Goal: Transaction & Acquisition: Book appointment/travel/reservation

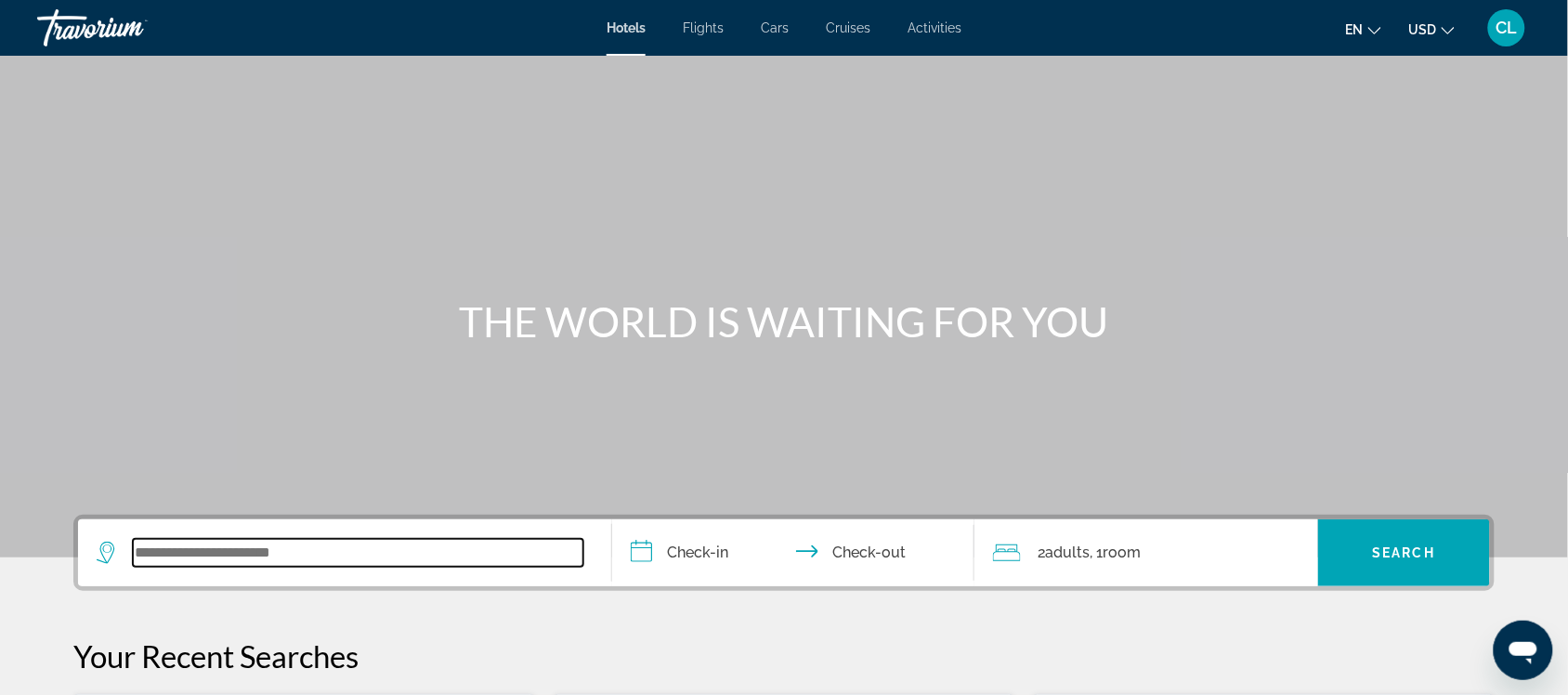
click at [154, 554] on input "Search widget" at bounding box center [357, 553] width 451 height 28
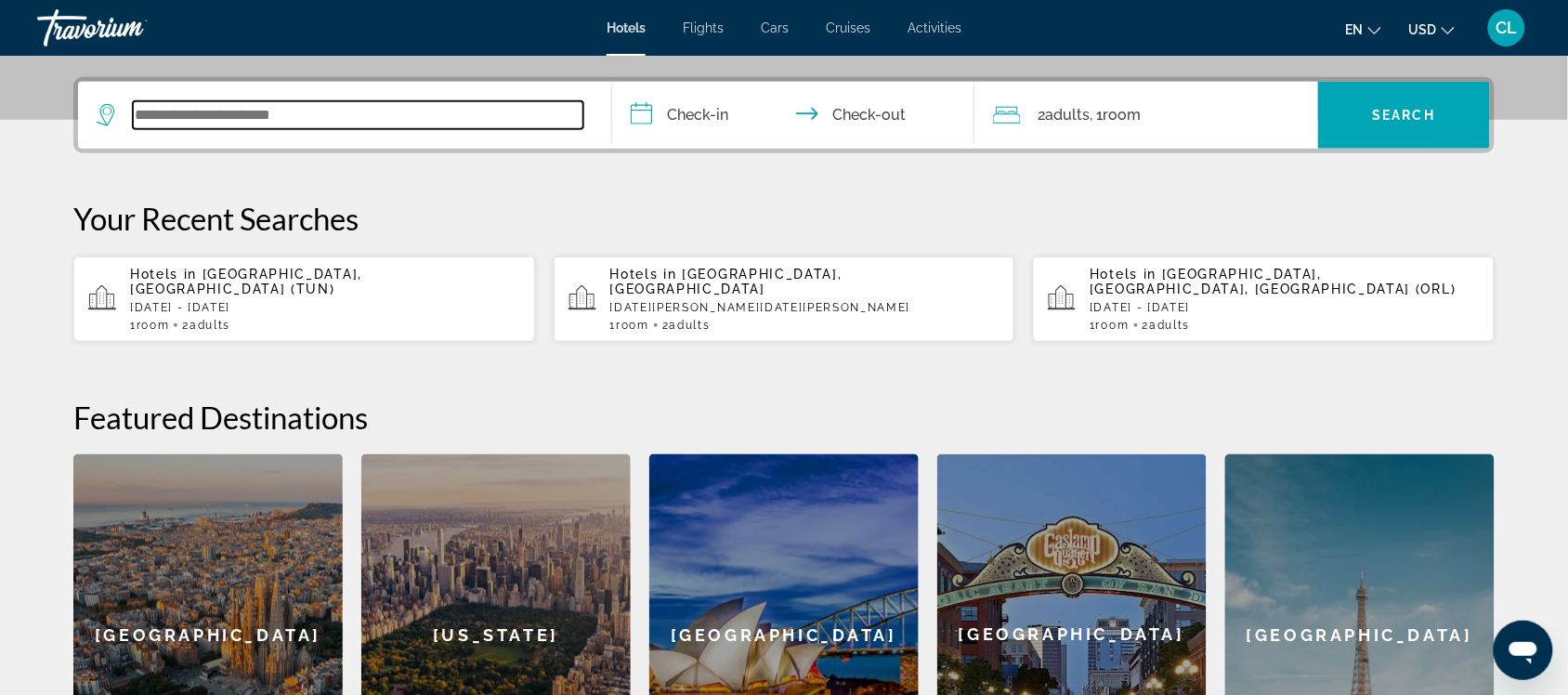
scroll to position [454, 0]
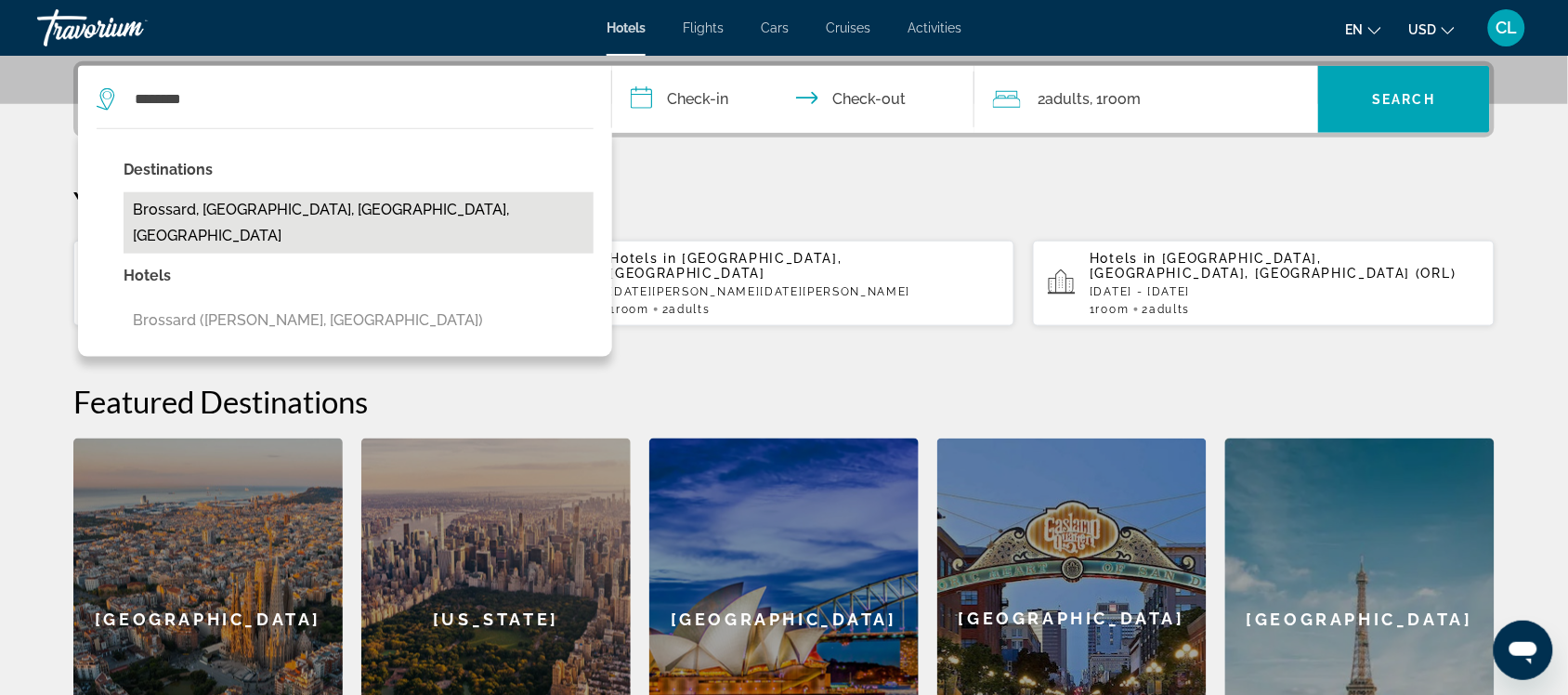
click at [202, 198] on button "Brossard, [GEOGRAPHIC_DATA], [GEOGRAPHIC_DATA], [GEOGRAPHIC_DATA]" at bounding box center [358, 223] width 470 height 62
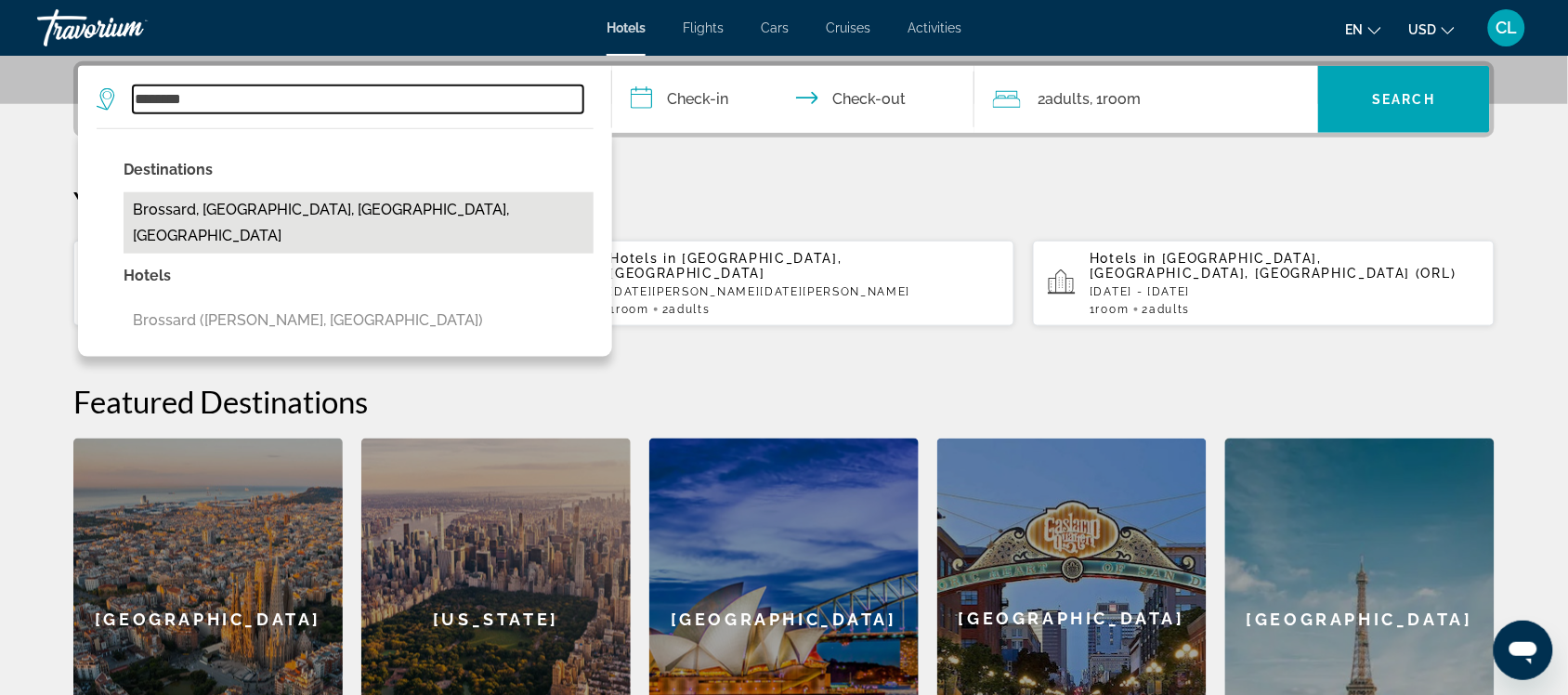
type input "**********"
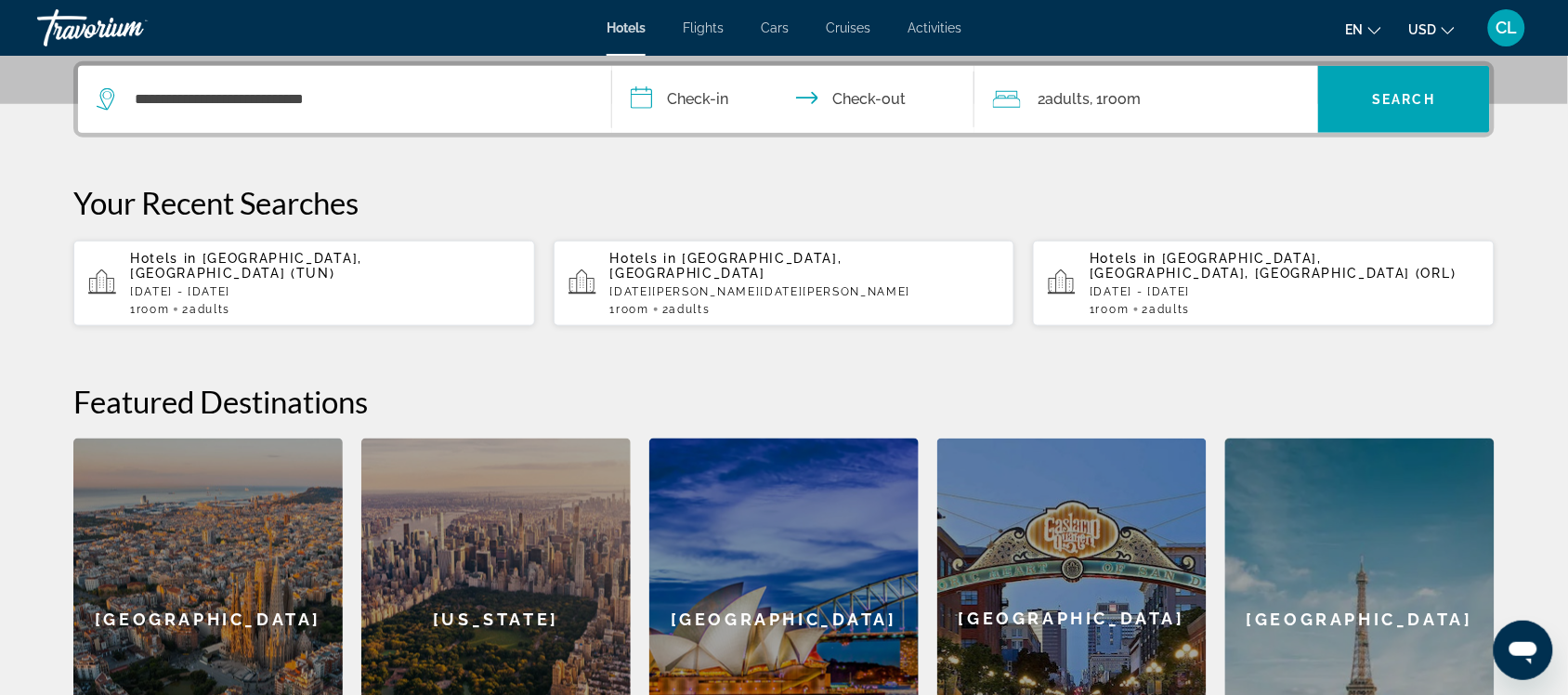
click at [642, 99] on input "**********" at bounding box center [796, 102] width 370 height 72
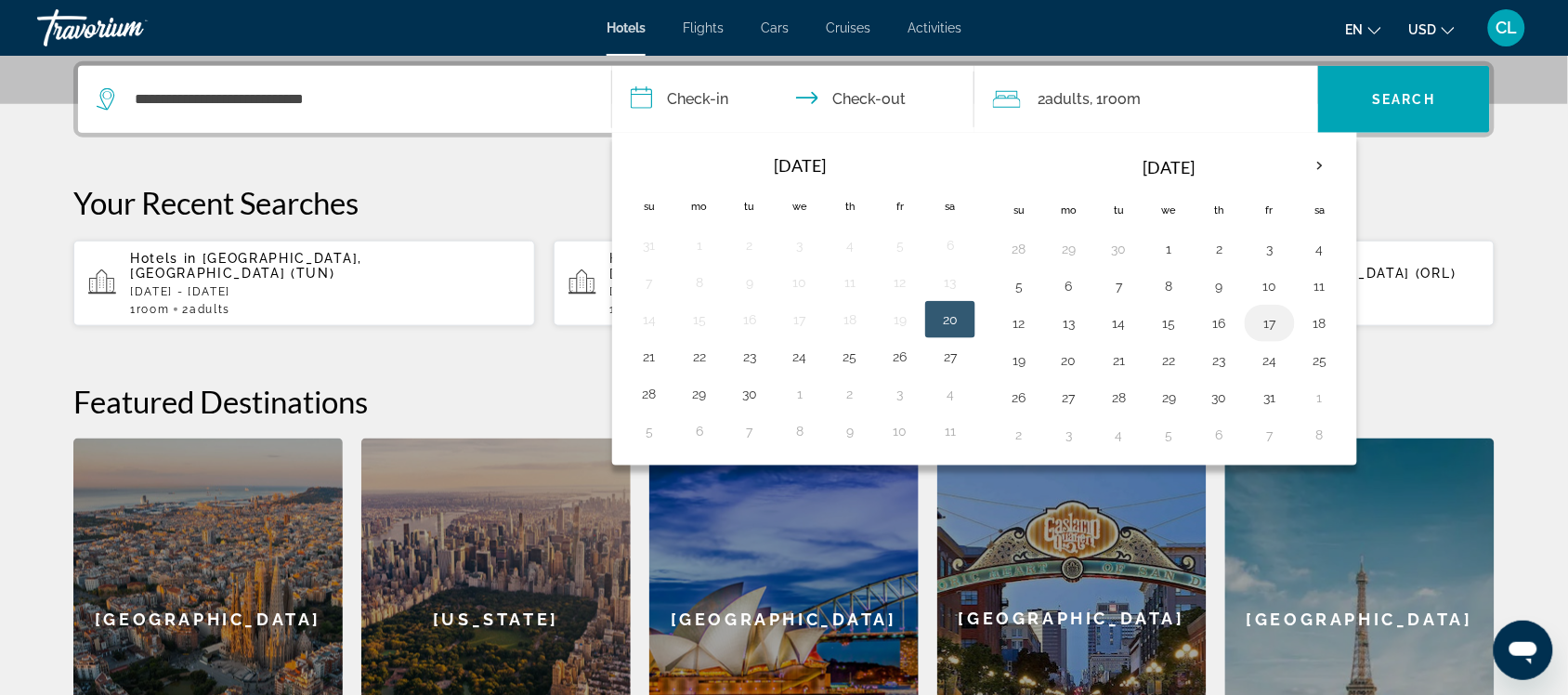
click at [1276, 318] on button "17" at bounding box center [1269, 323] width 30 height 26
click at [1226, 323] on button "16" at bounding box center [1219, 323] width 30 height 26
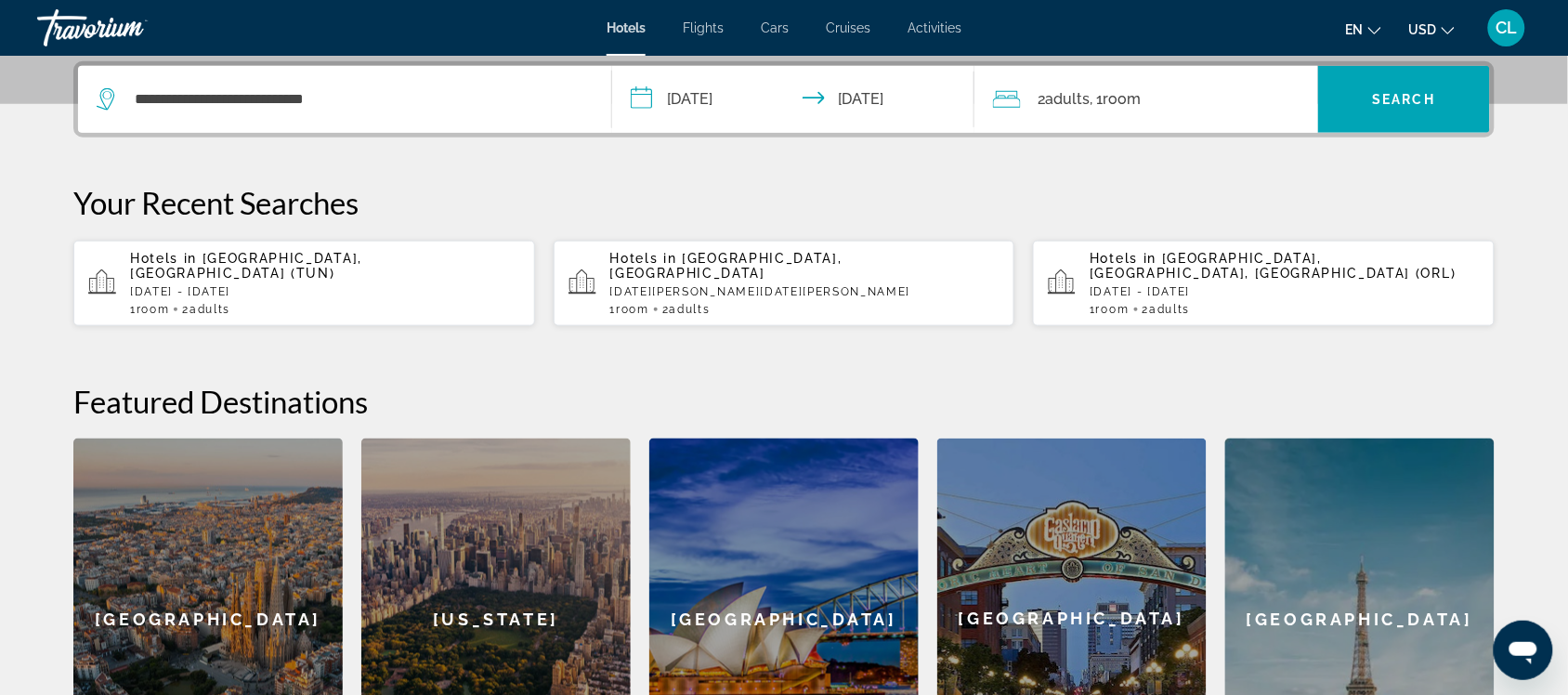
click at [870, 91] on input "**********" at bounding box center [796, 102] width 370 height 72
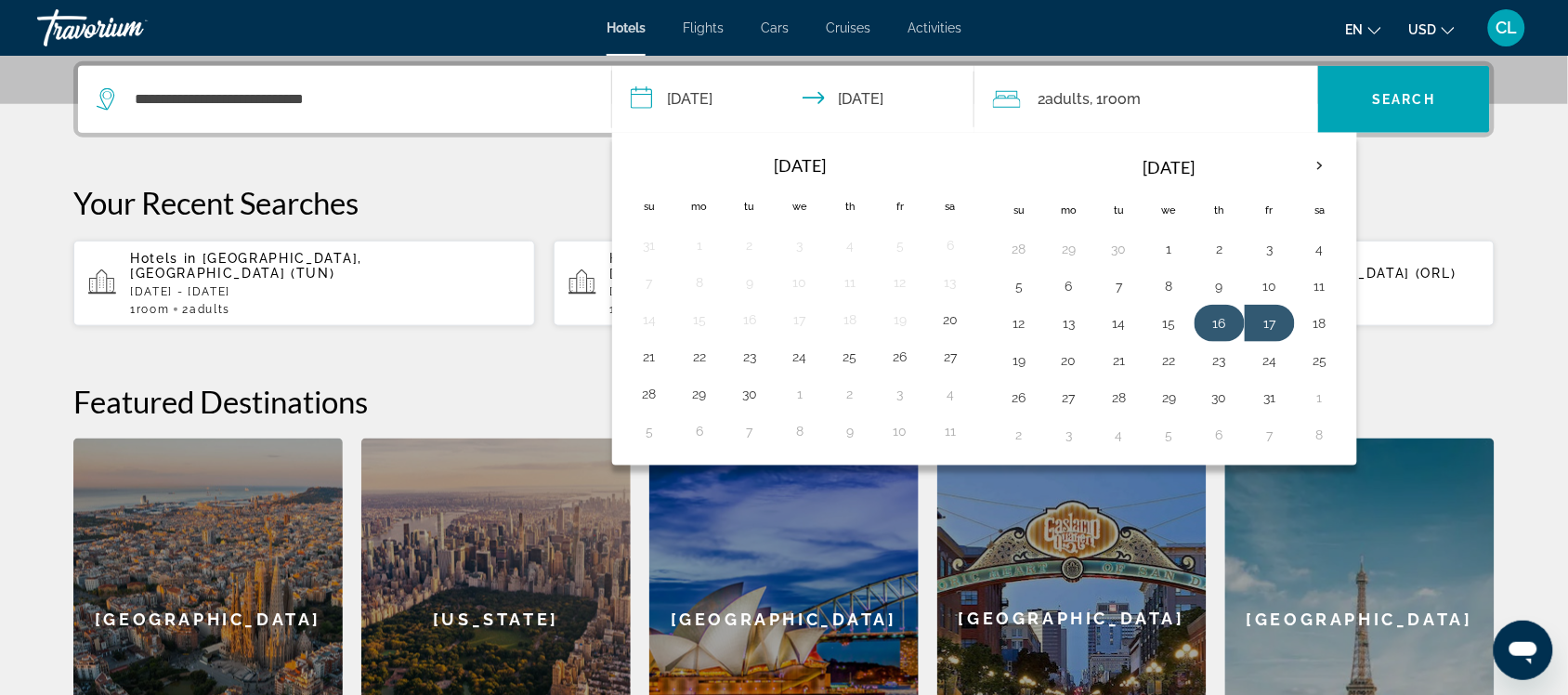
click at [1222, 325] on button "16" at bounding box center [1219, 323] width 30 height 26
click at [1326, 319] on button "18" at bounding box center [1320, 323] width 30 height 26
type input "**********"
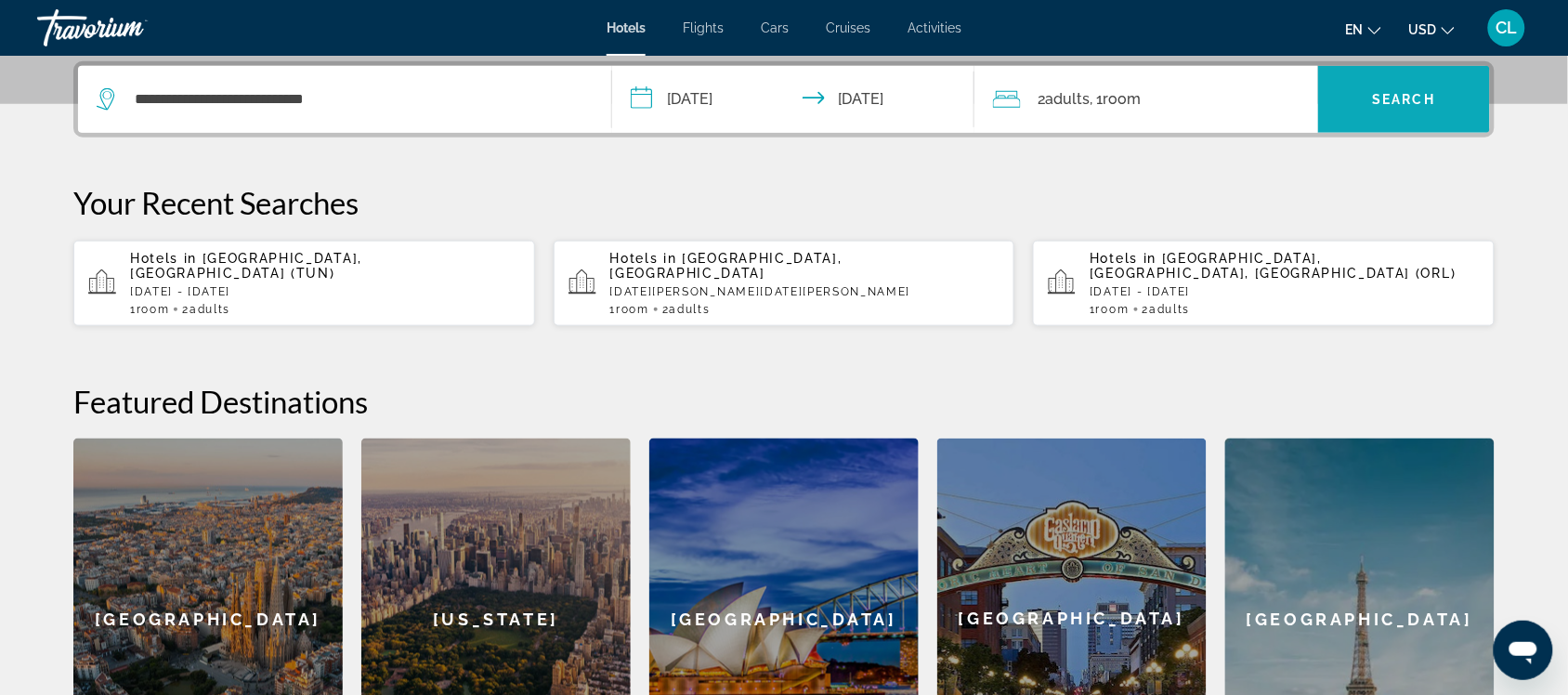
click at [1395, 98] on span "Search" at bounding box center [1405, 99] width 63 height 14
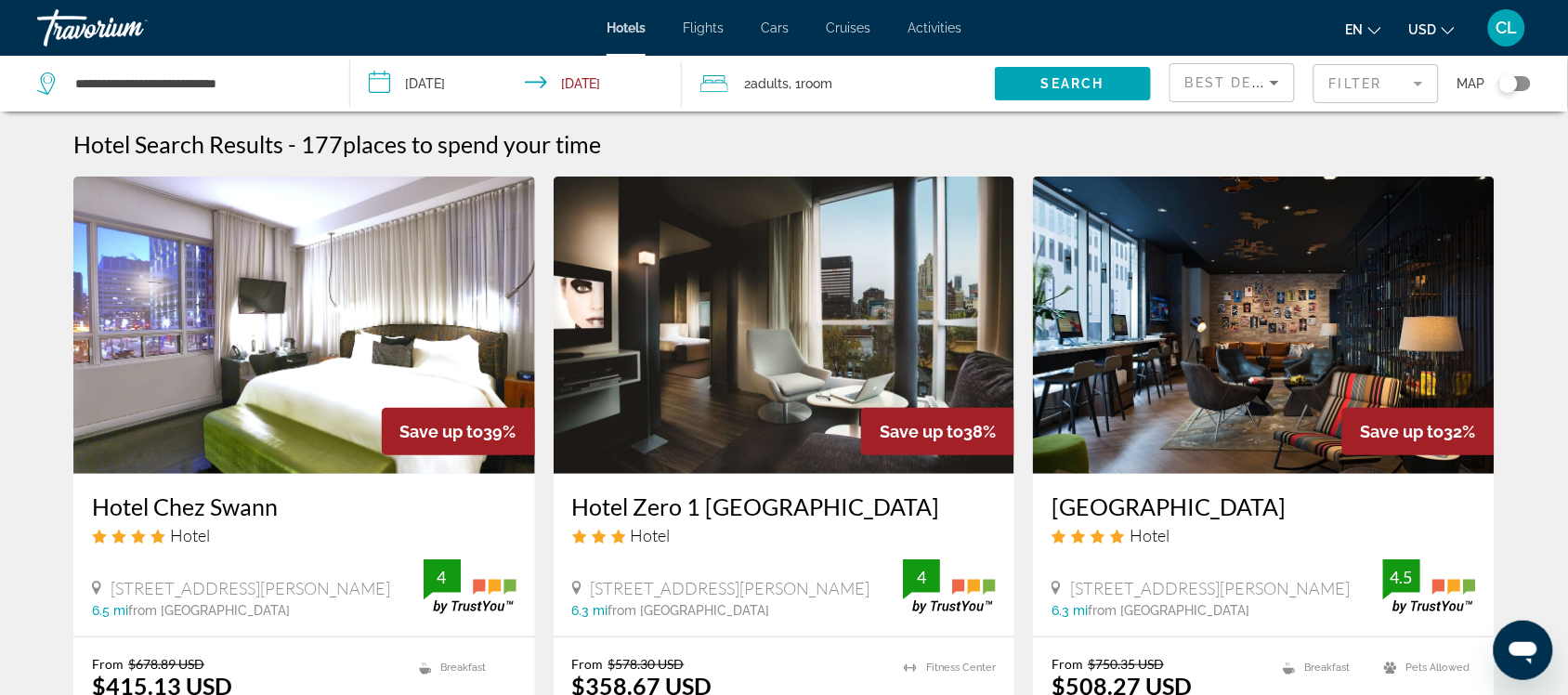
click at [1429, 26] on span "USD" at bounding box center [1423, 29] width 28 height 14
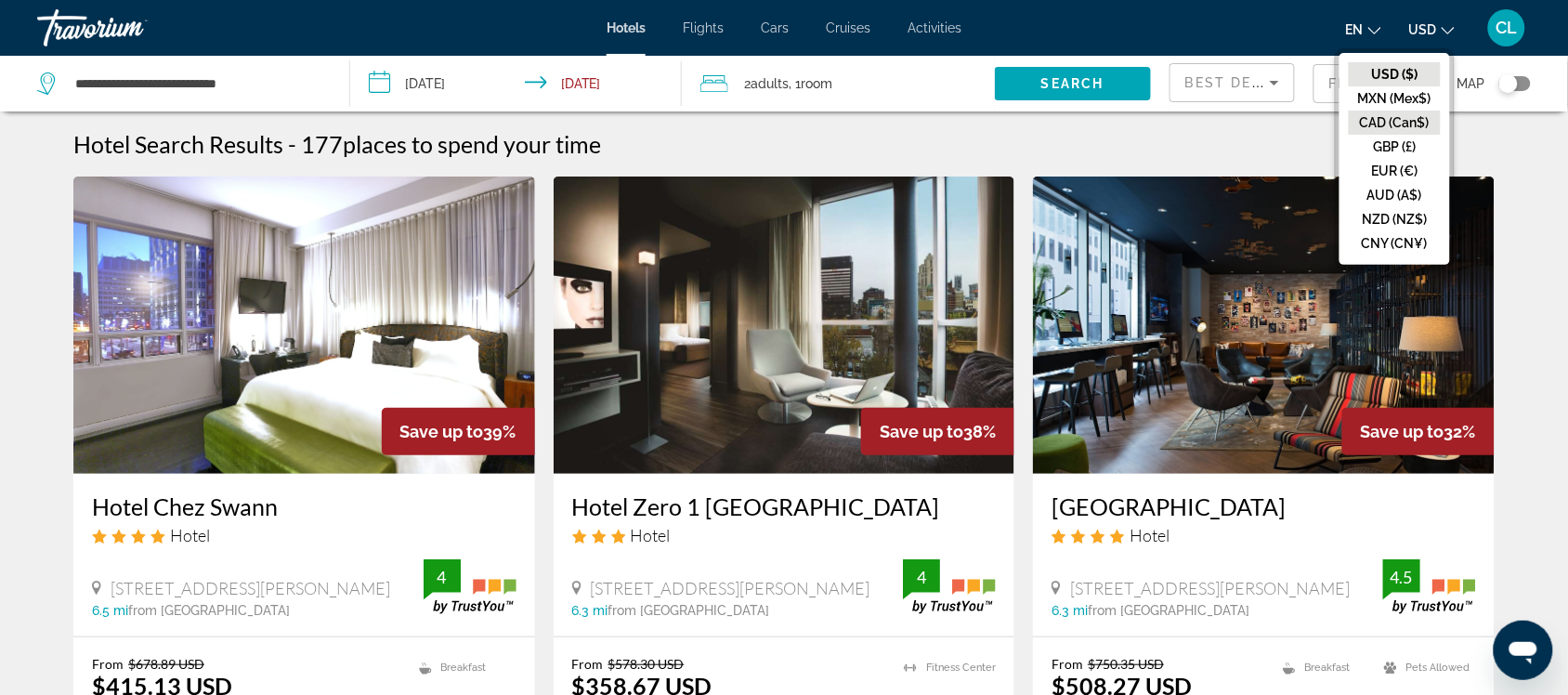
click at [1408, 118] on button "CAD (Can$)" at bounding box center [1395, 122] width 92 height 24
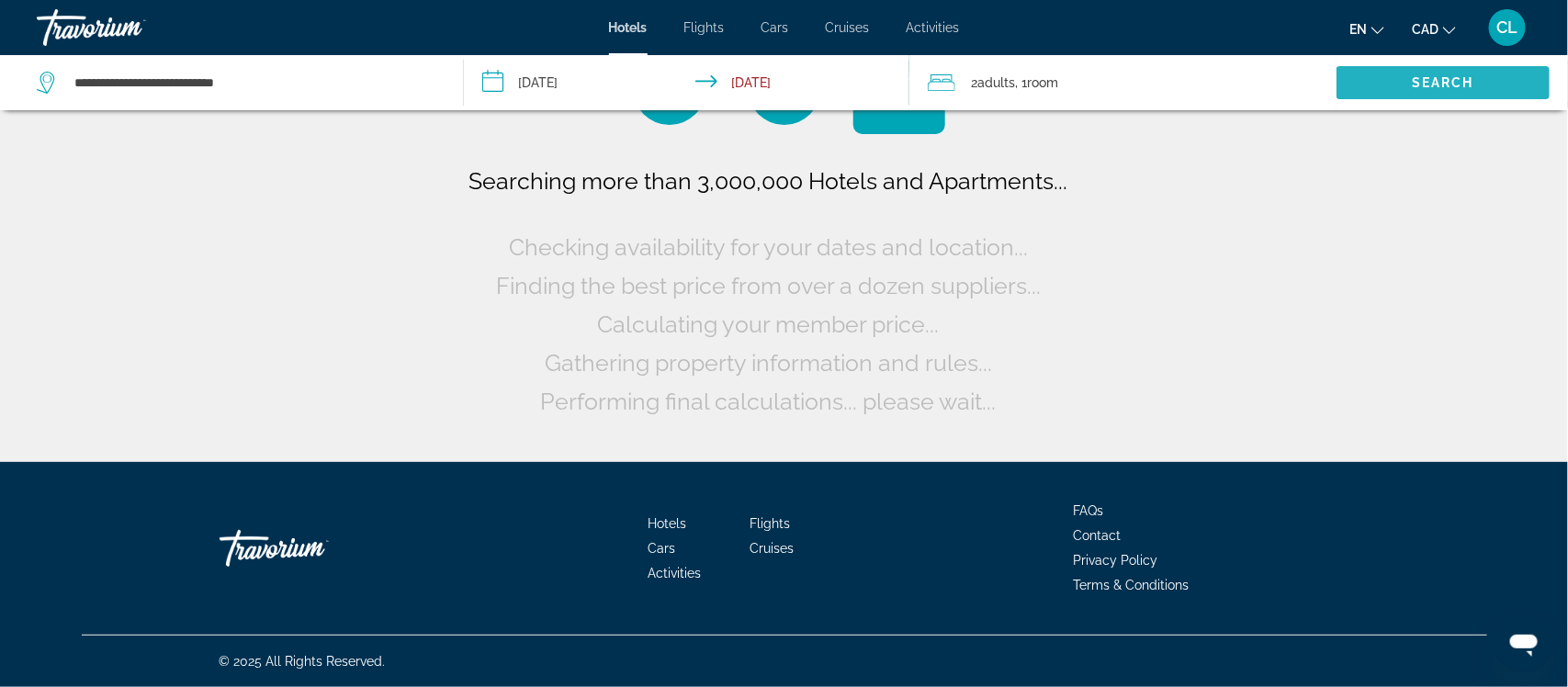
click at [1403, 81] on span "Search widget" at bounding box center [1443, 83] width 213 height 44
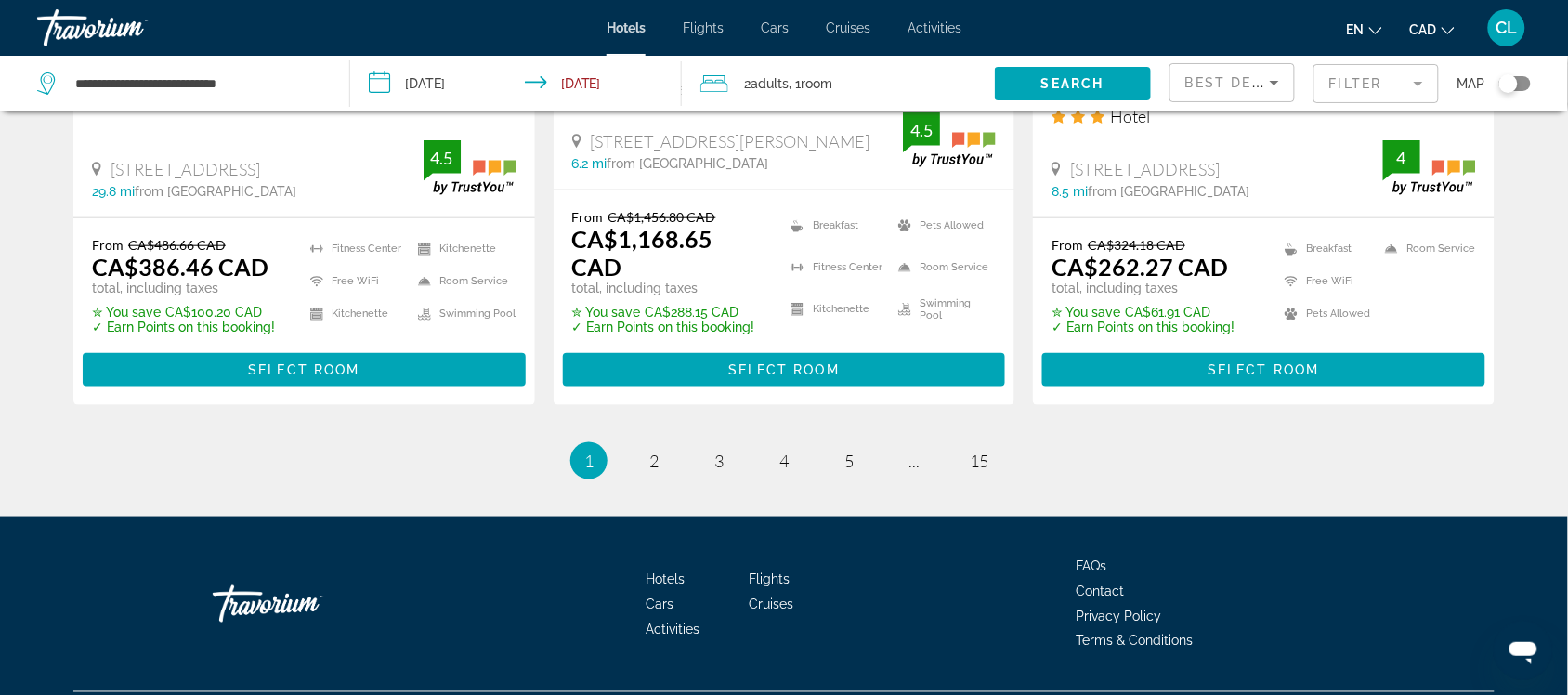
scroll to position [2528, 0]
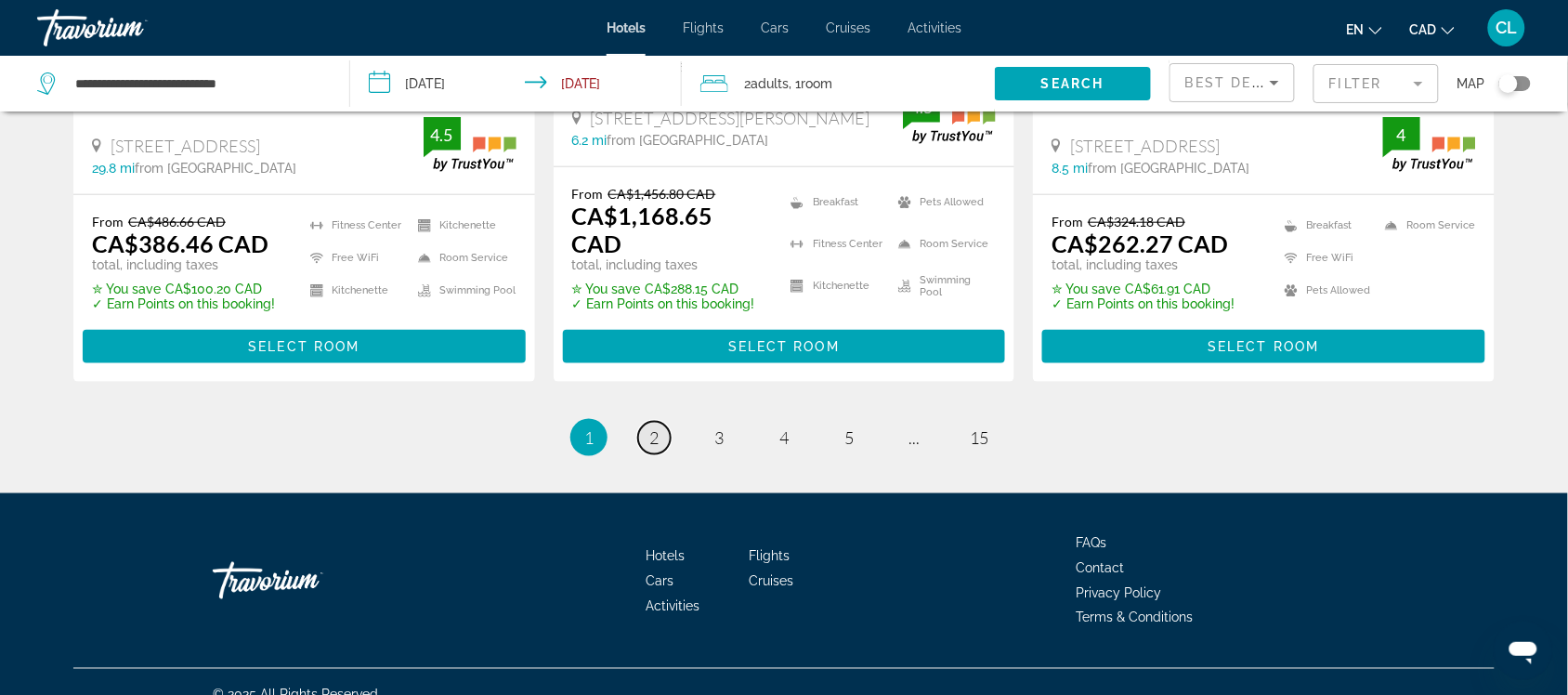
click at [657, 428] on span "2" at bounding box center [654, 437] width 10 height 20
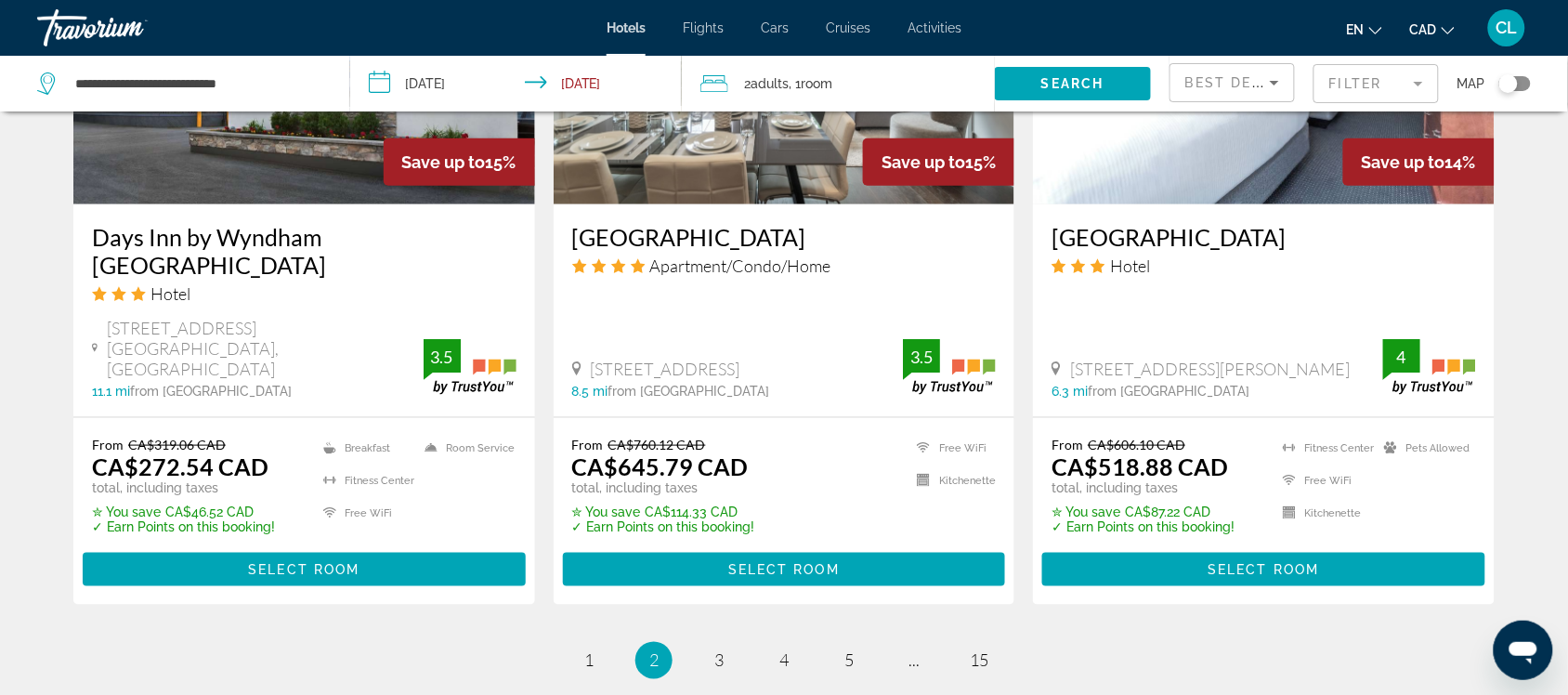
scroll to position [2556, 0]
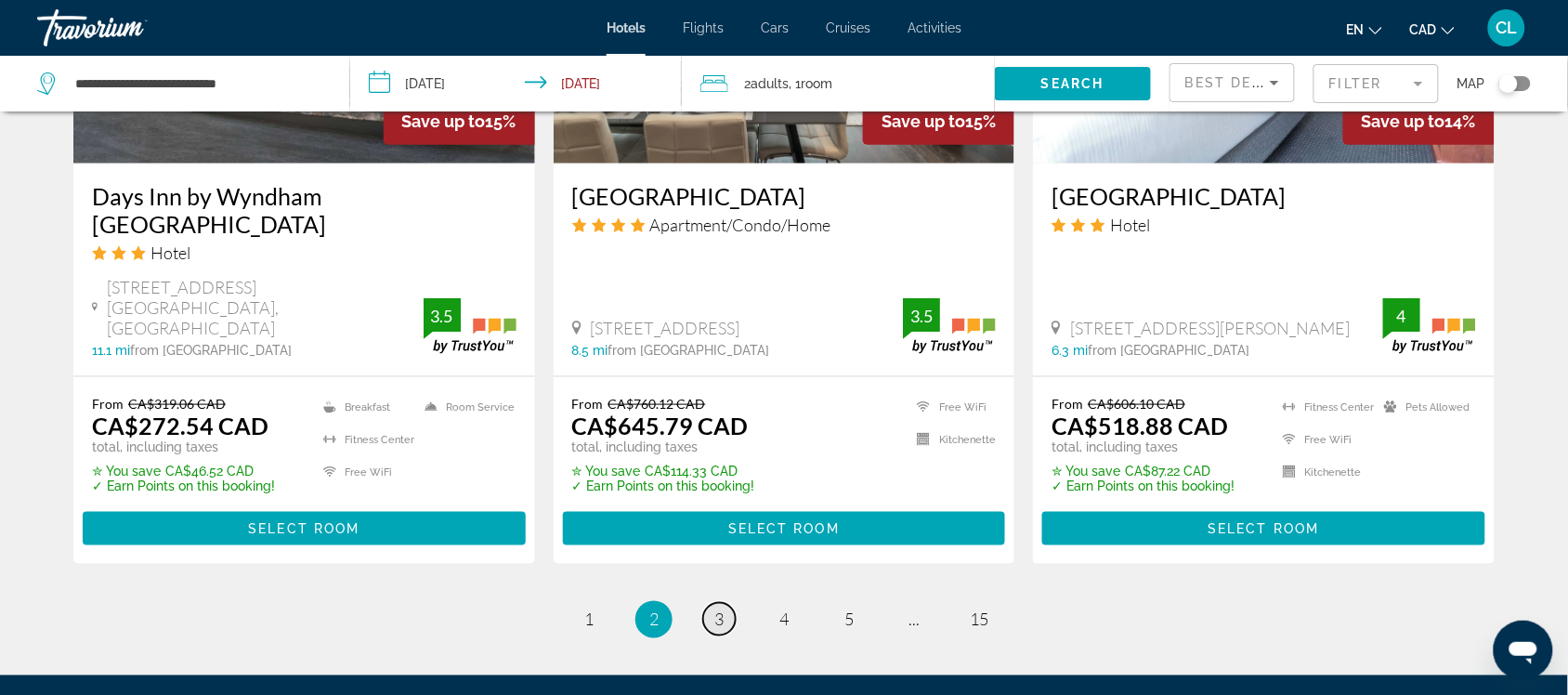
click at [724, 604] on link "page 3" at bounding box center [720, 620] width 33 height 33
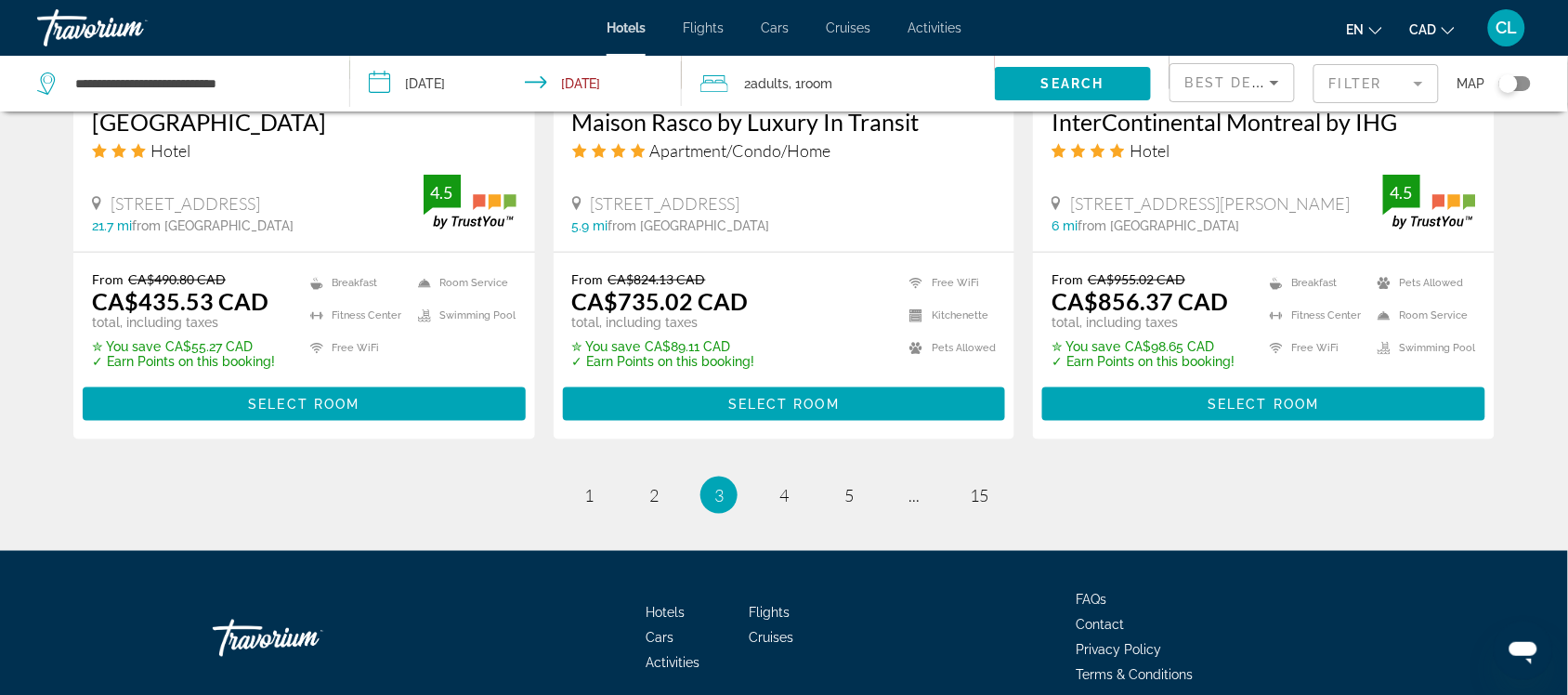
scroll to position [2556, 0]
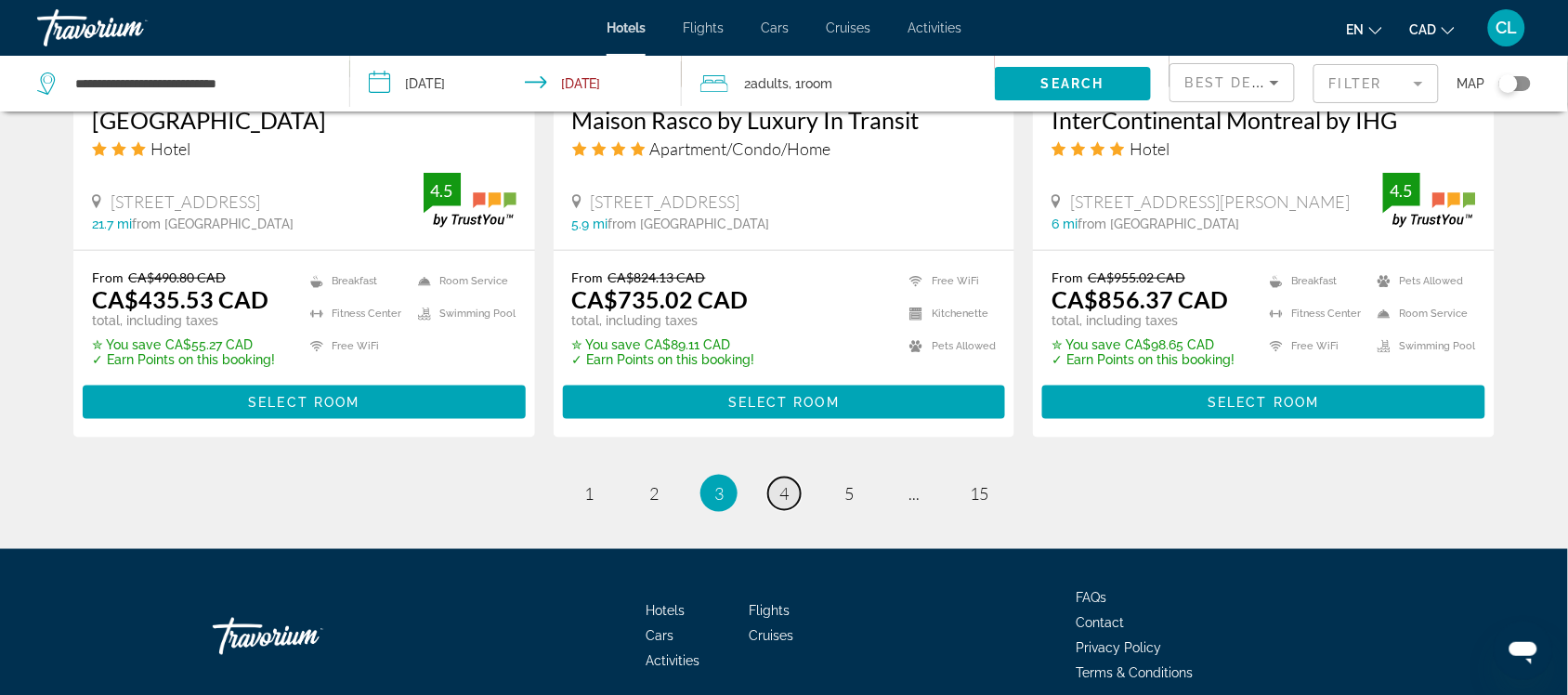
click at [781, 484] on span "4" at bounding box center [784, 493] width 10 height 20
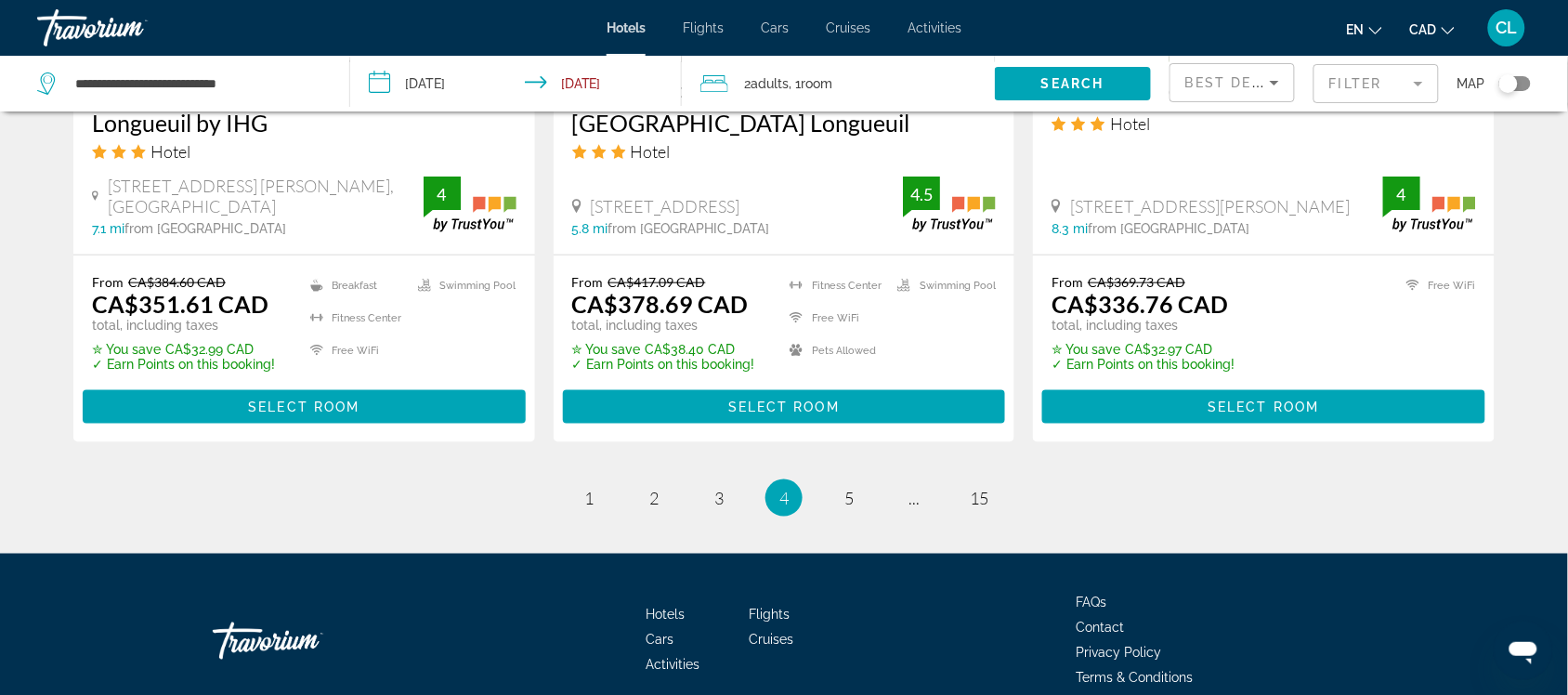
scroll to position [2556, 0]
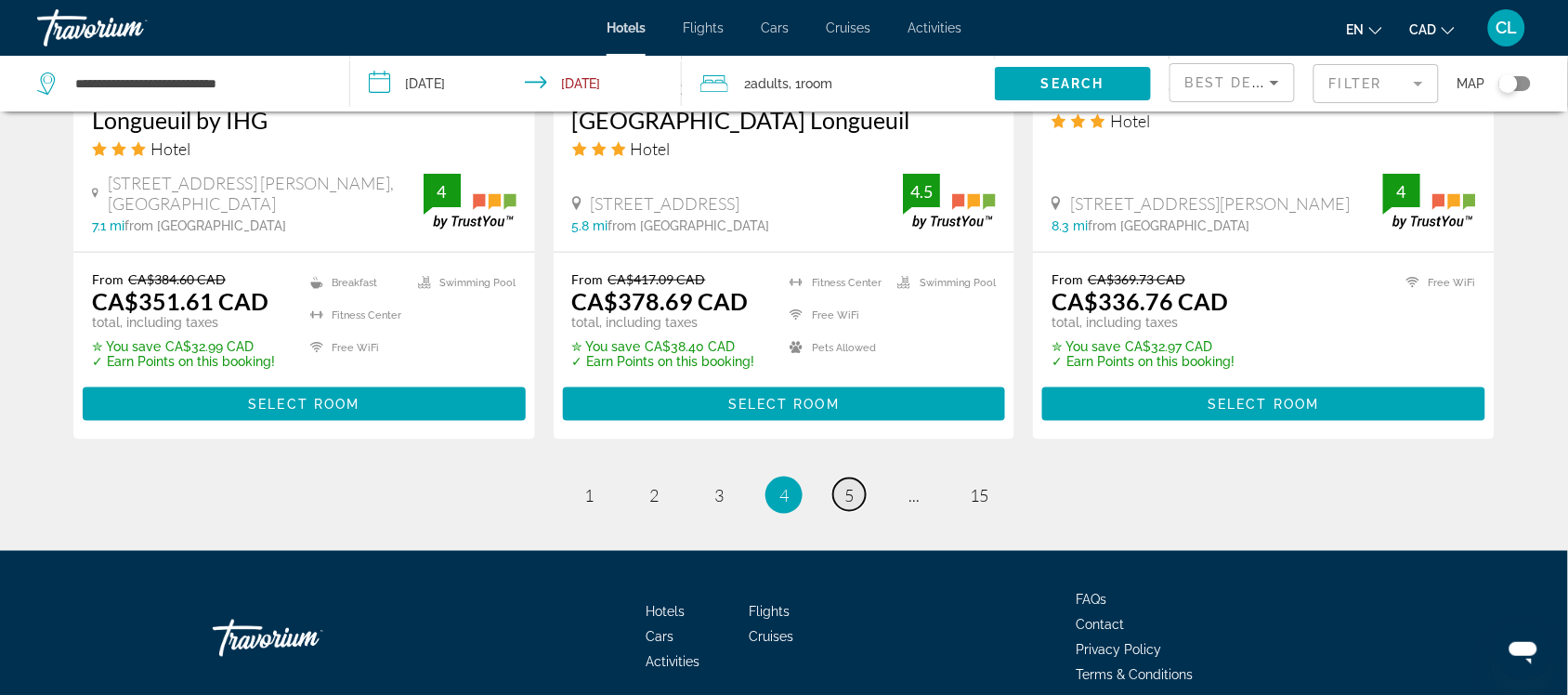
click at [845, 485] on span "5" at bounding box center [849, 495] width 10 height 20
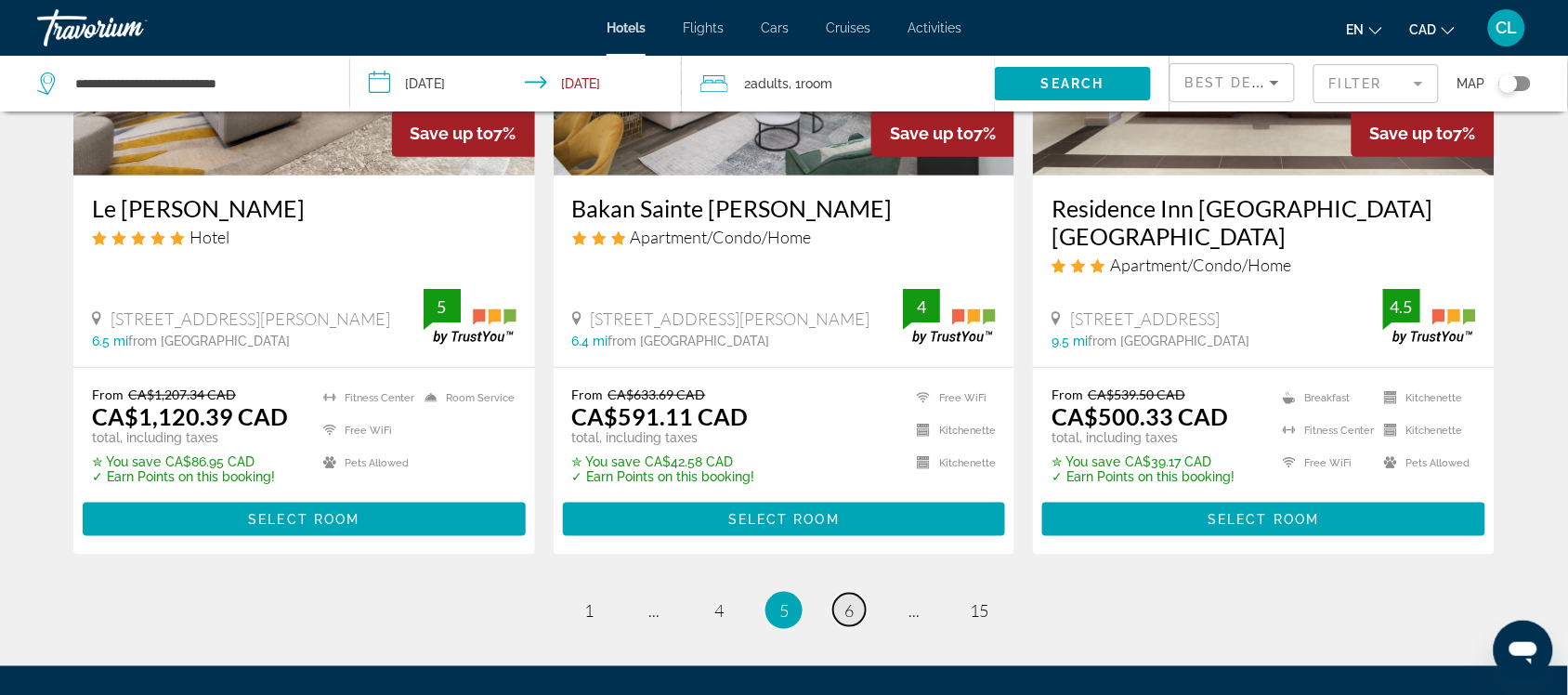
scroll to position [2440, 0]
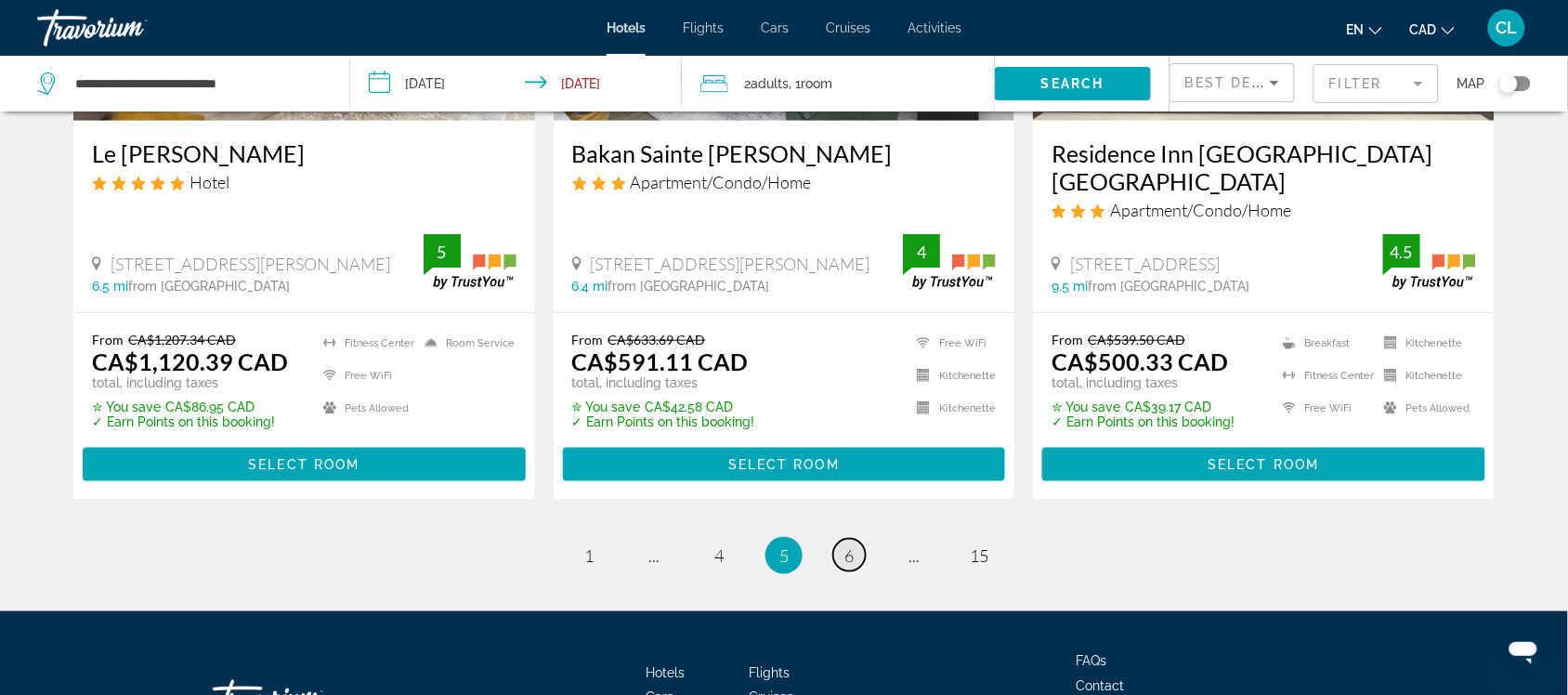
click at [850, 546] on span "6" at bounding box center [849, 556] width 10 height 20
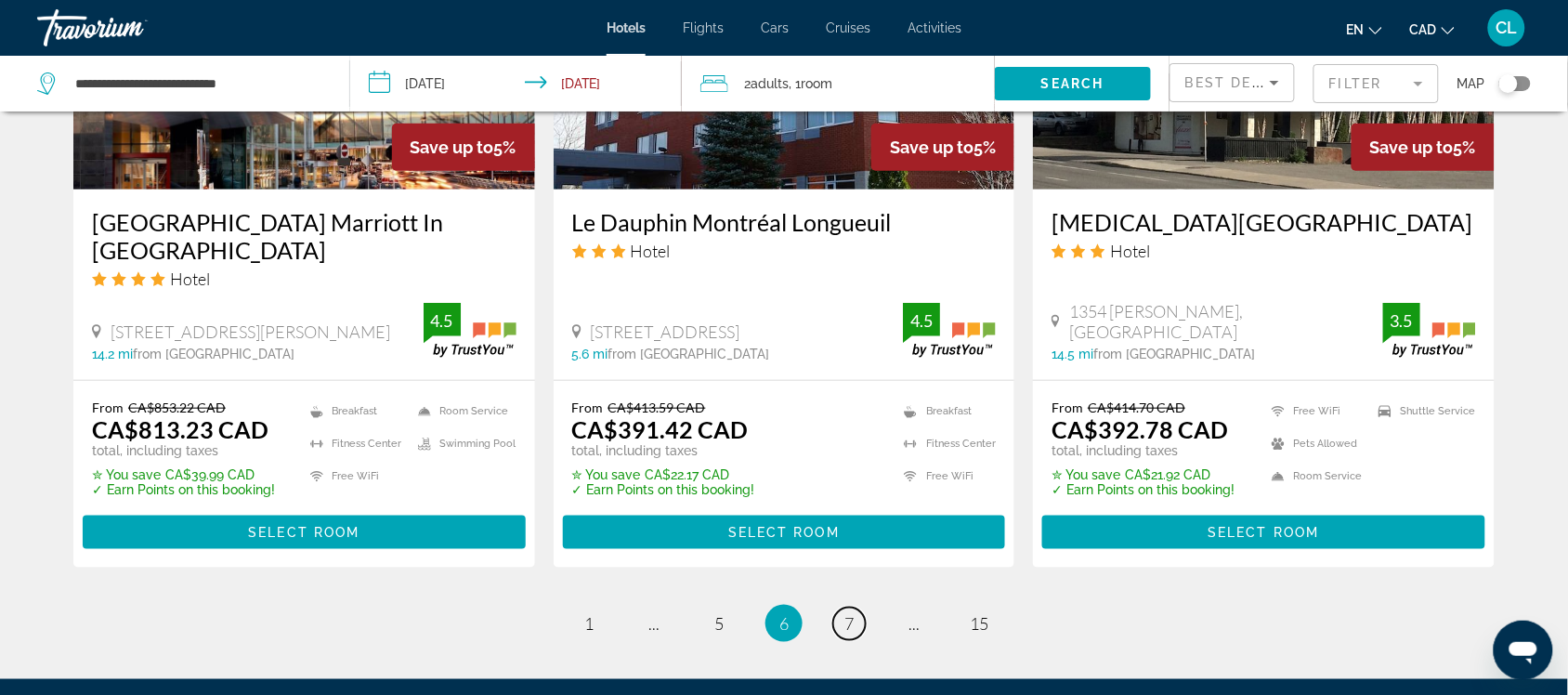
scroll to position [2440, 0]
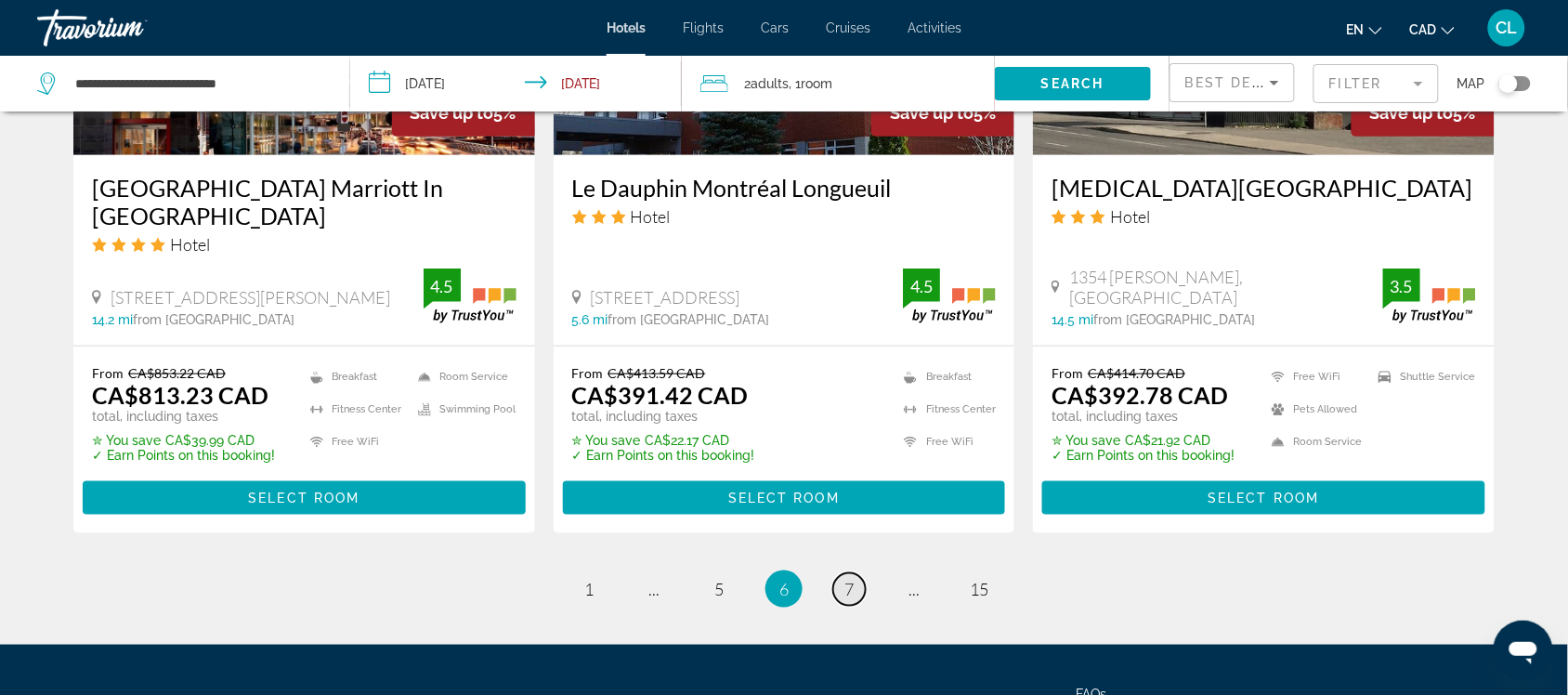
click at [843, 574] on link "page 7" at bounding box center [849, 590] width 33 height 33
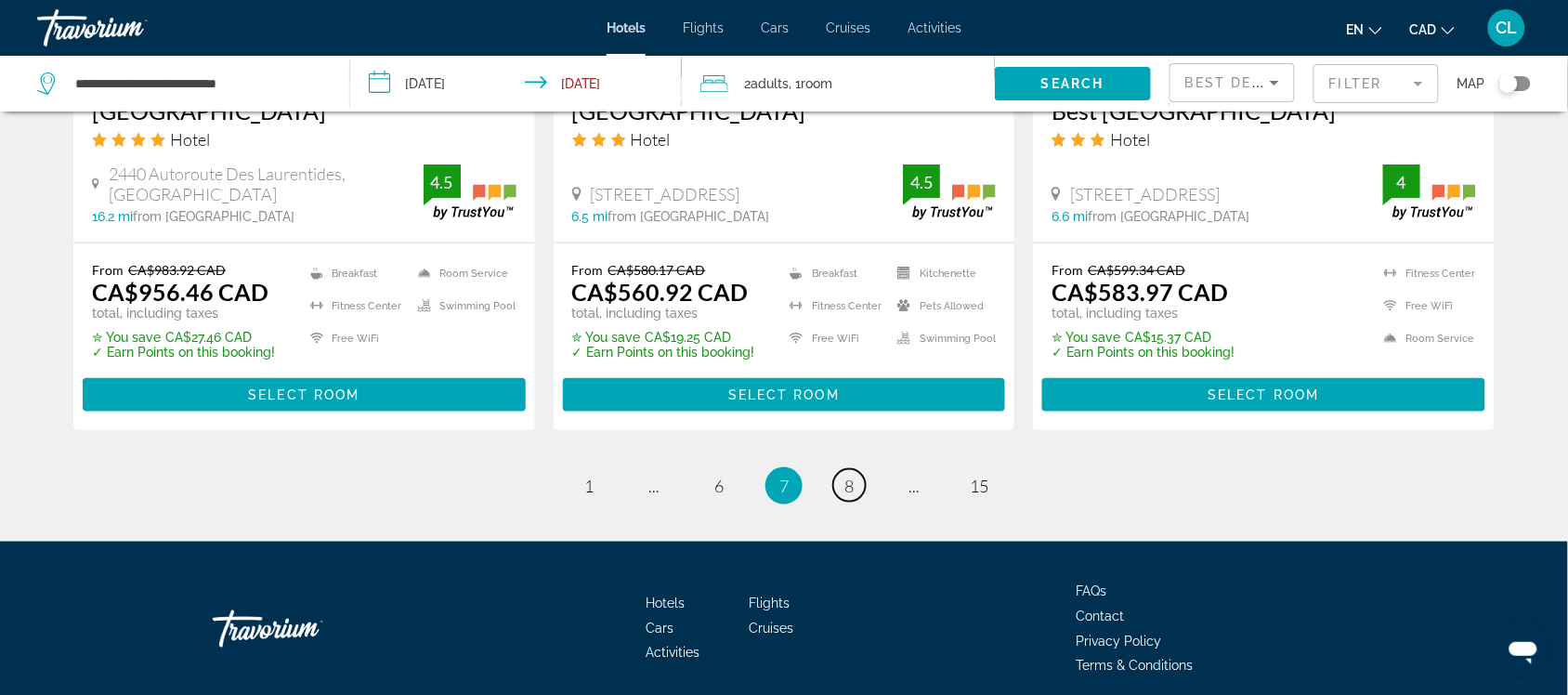
scroll to position [2556, 0]
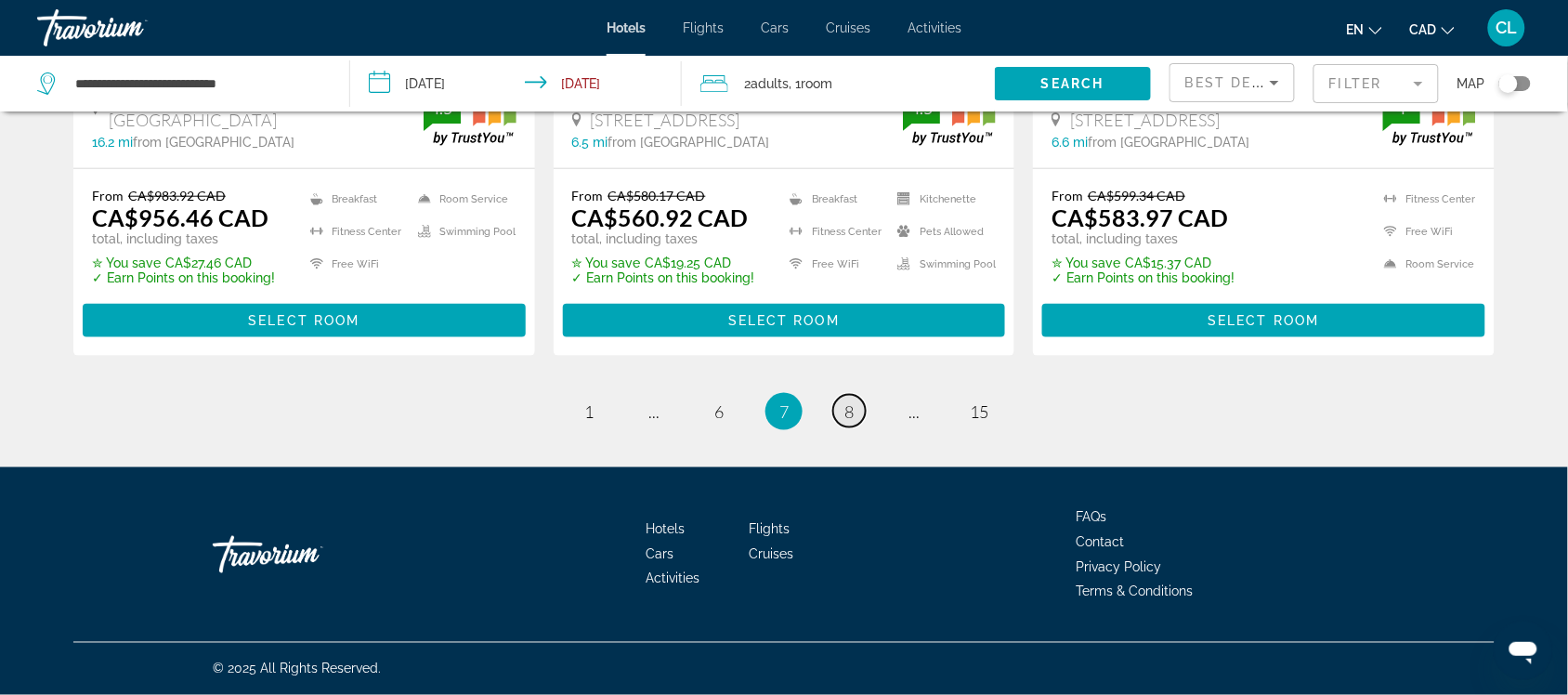
click at [855, 428] on link "page 8" at bounding box center [849, 411] width 33 height 33
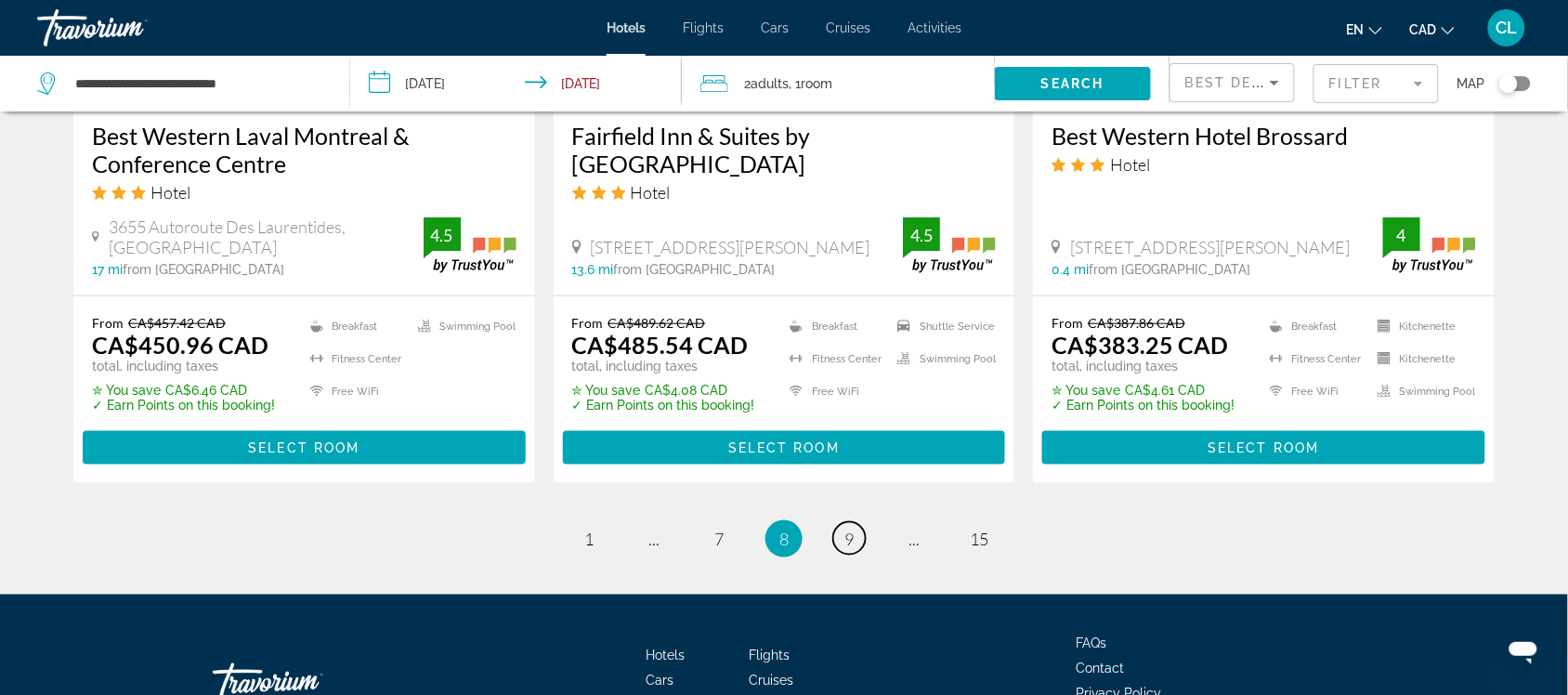
scroll to position [2556, 0]
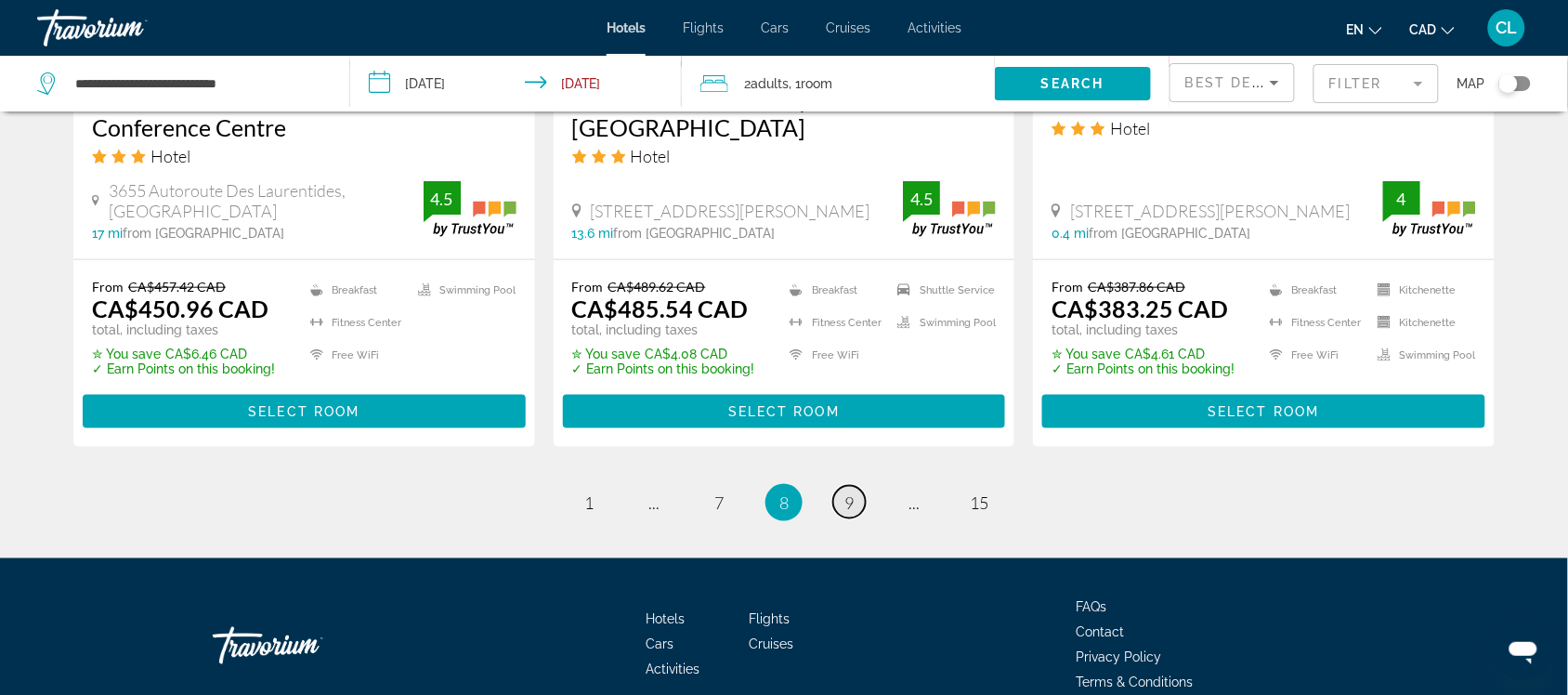
click at [847, 492] on span "9" at bounding box center [849, 502] width 10 height 20
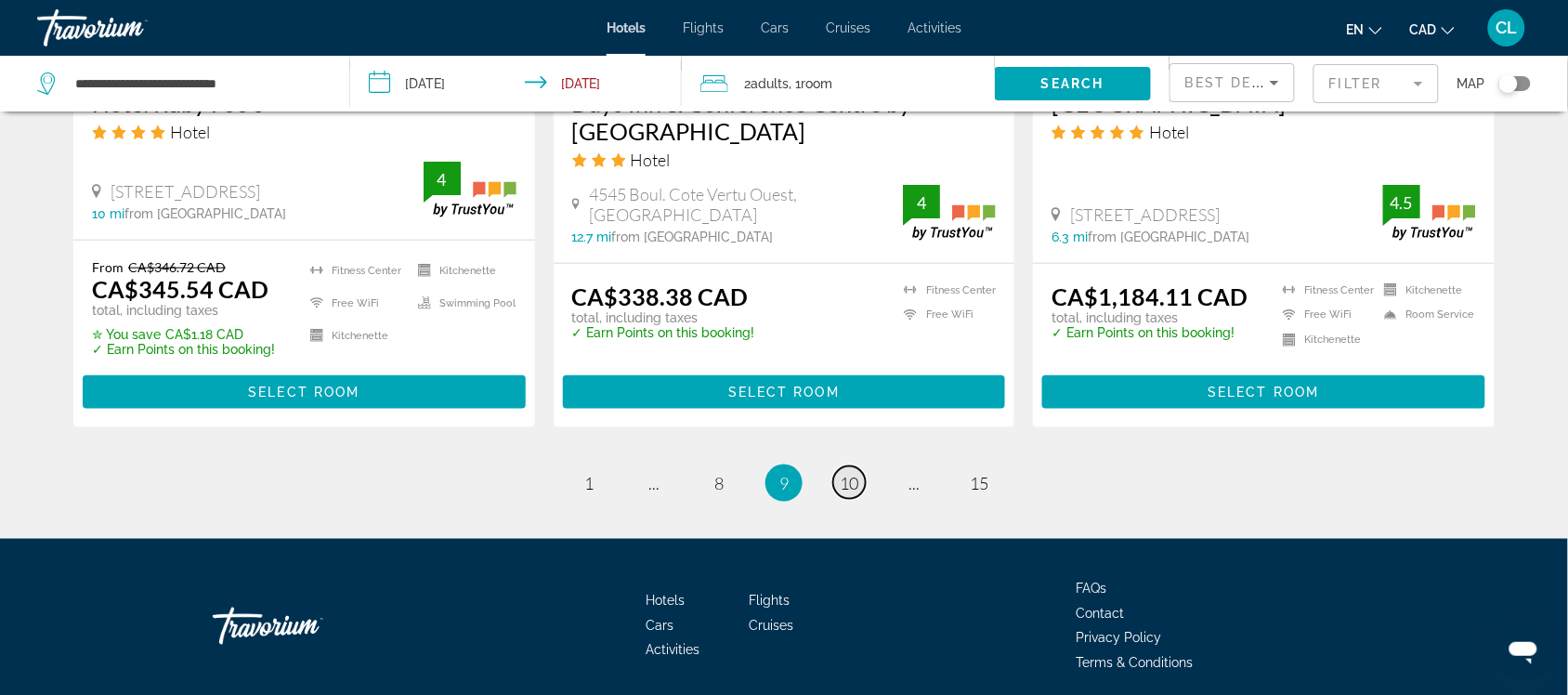
scroll to position [2525, 0]
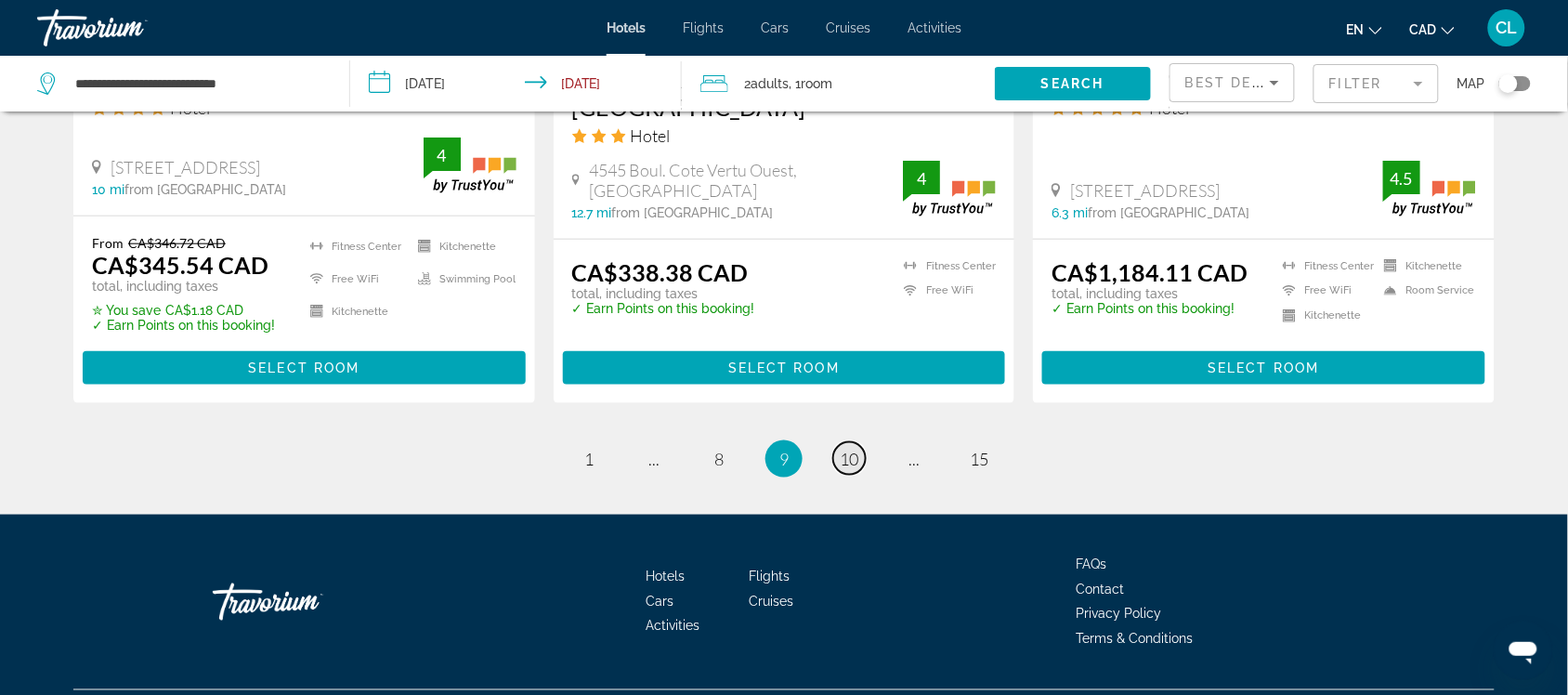
click at [852, 449] on span "10" at bounding box center [848, 459] width 18 height 20
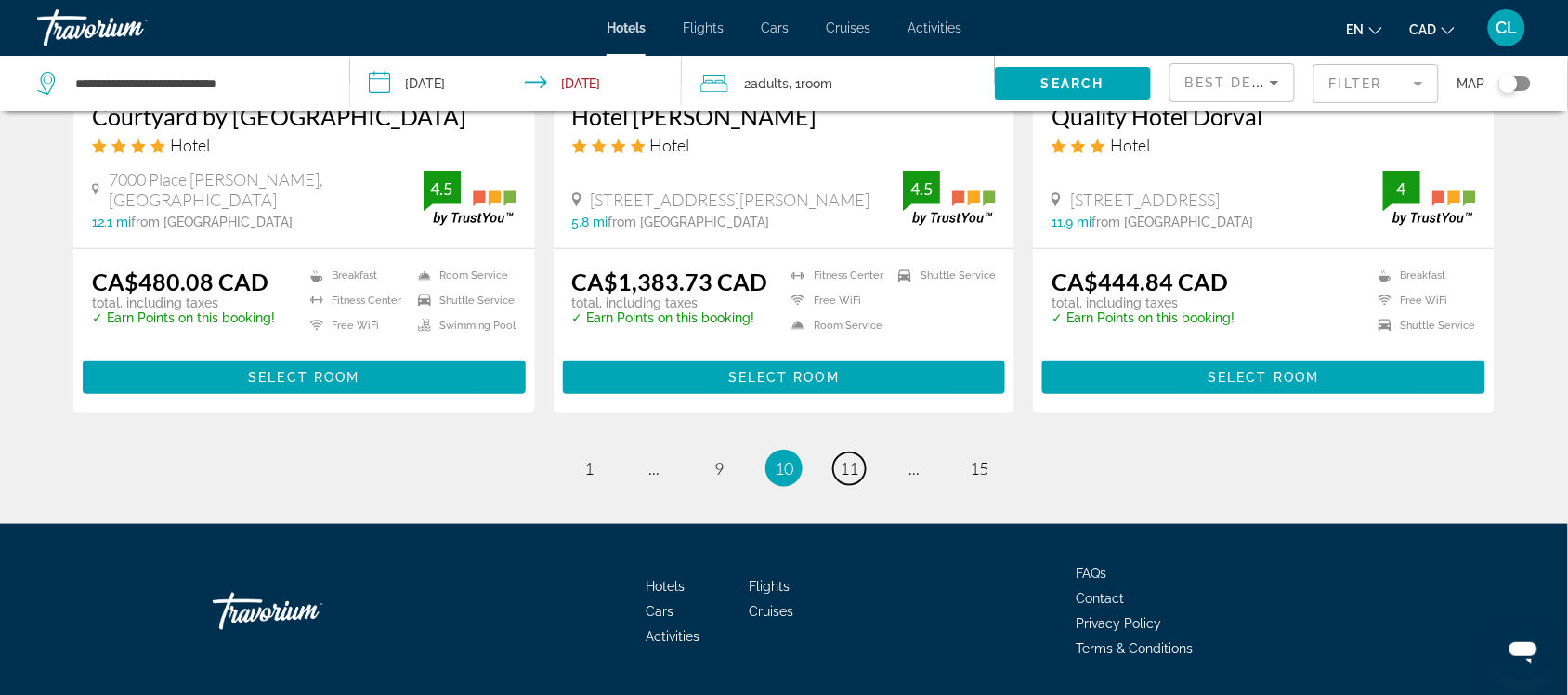
scroll to position [2440, 0]
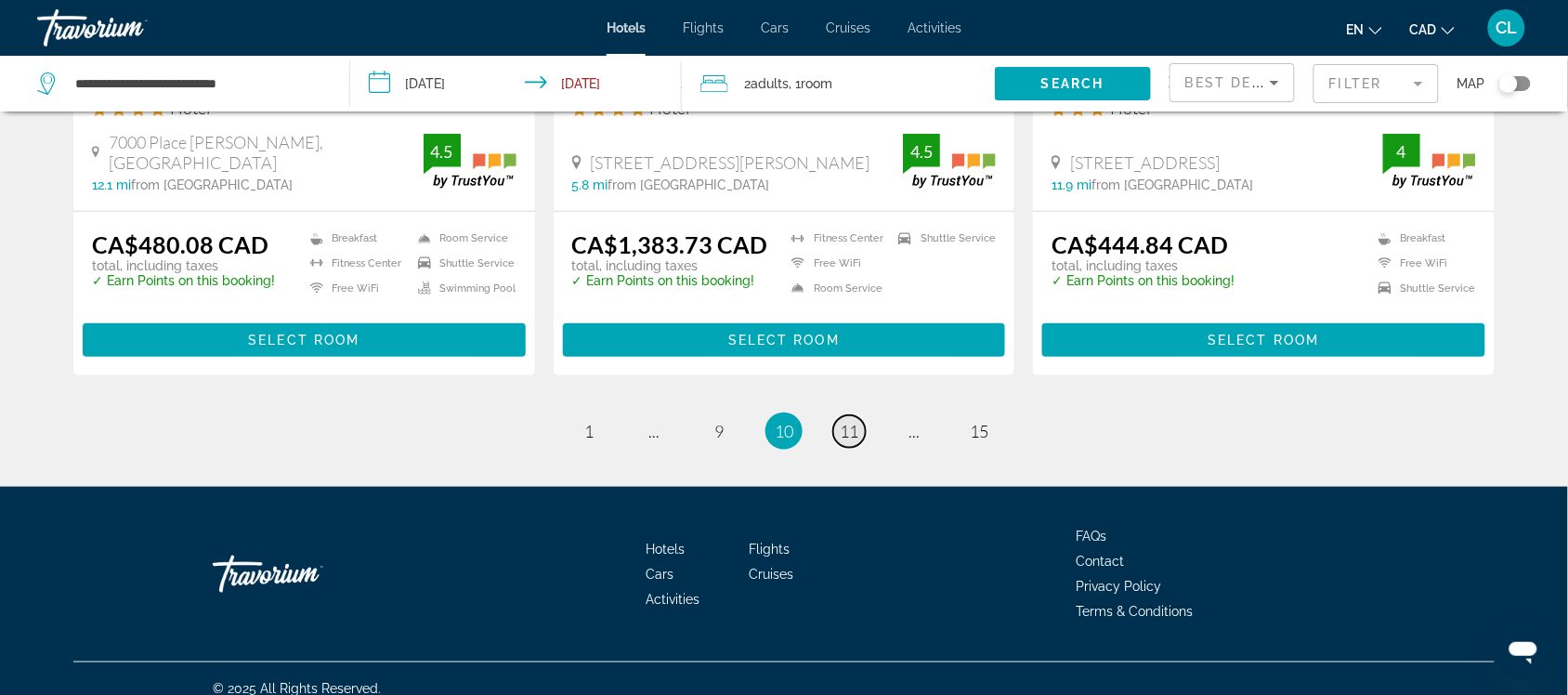
click at [847, 424] on span "11" at bounding box center [848, 431] width 18 height 20
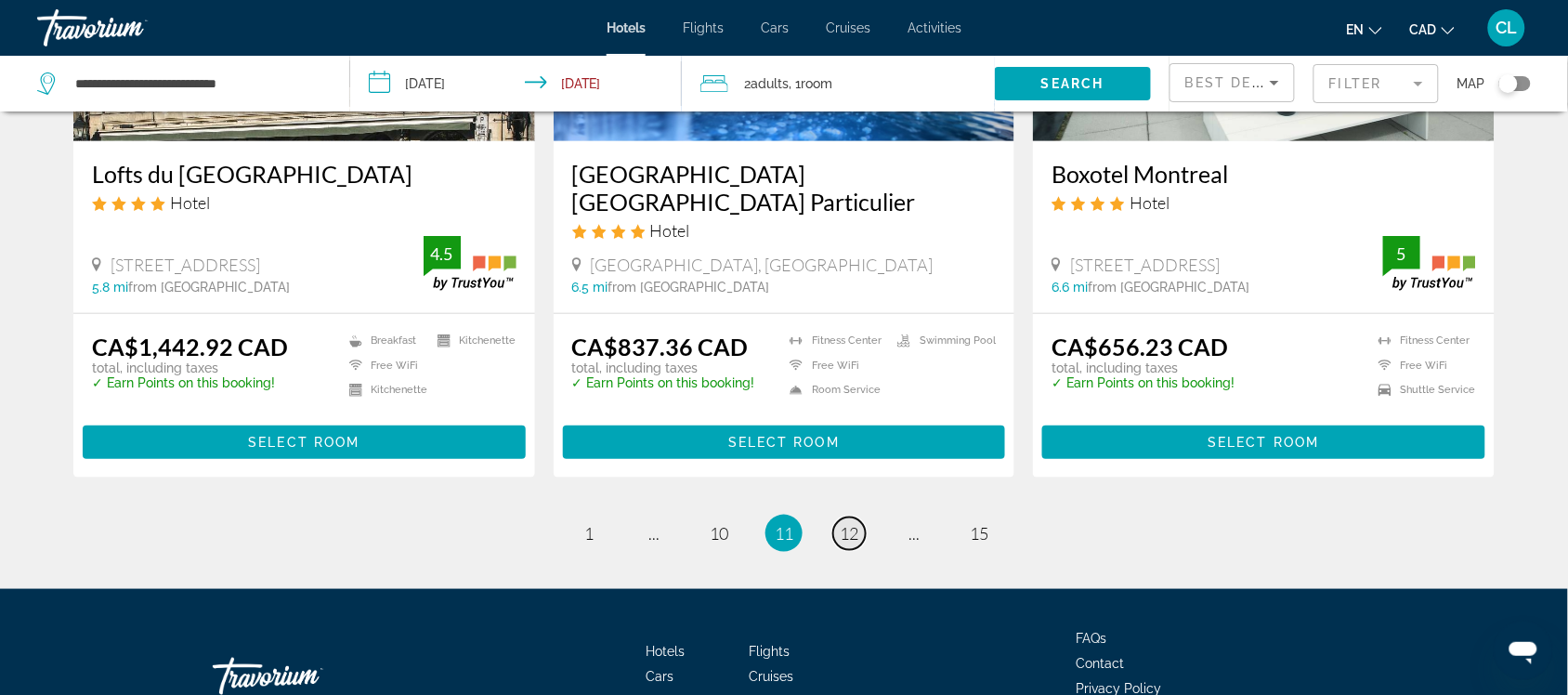
scroll to position [2440, 0]
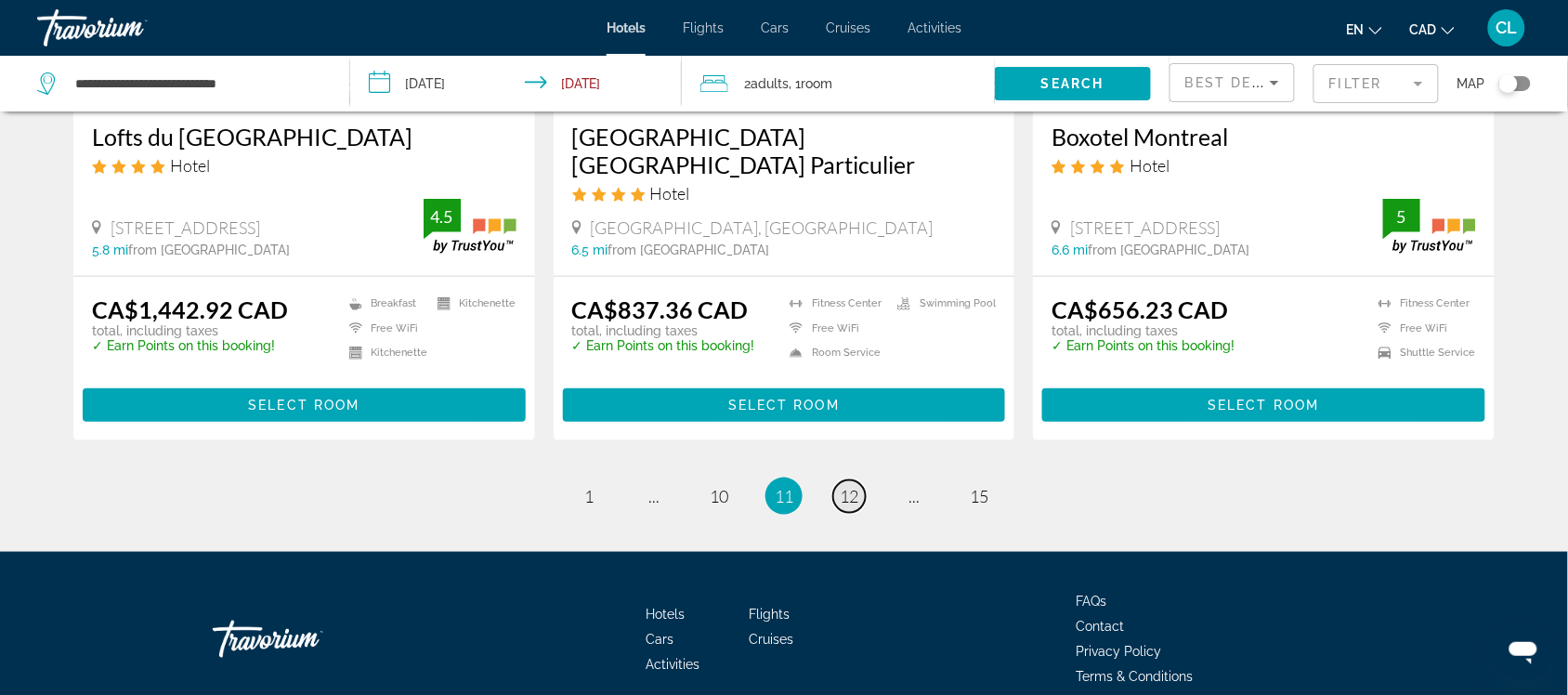
click at [844, 486] on span "12" at bounding box center [848, 496] width 18 height 20
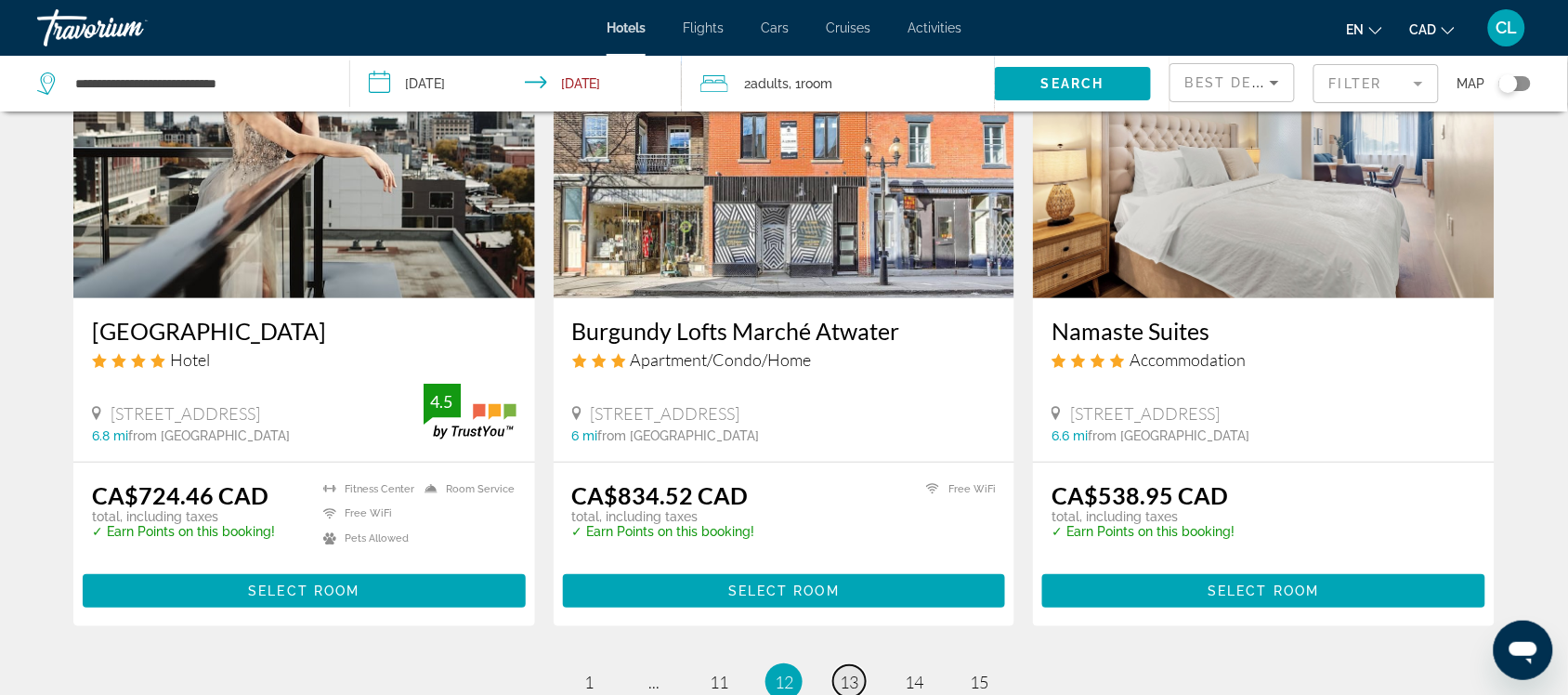
scroll to position [2323, 0]
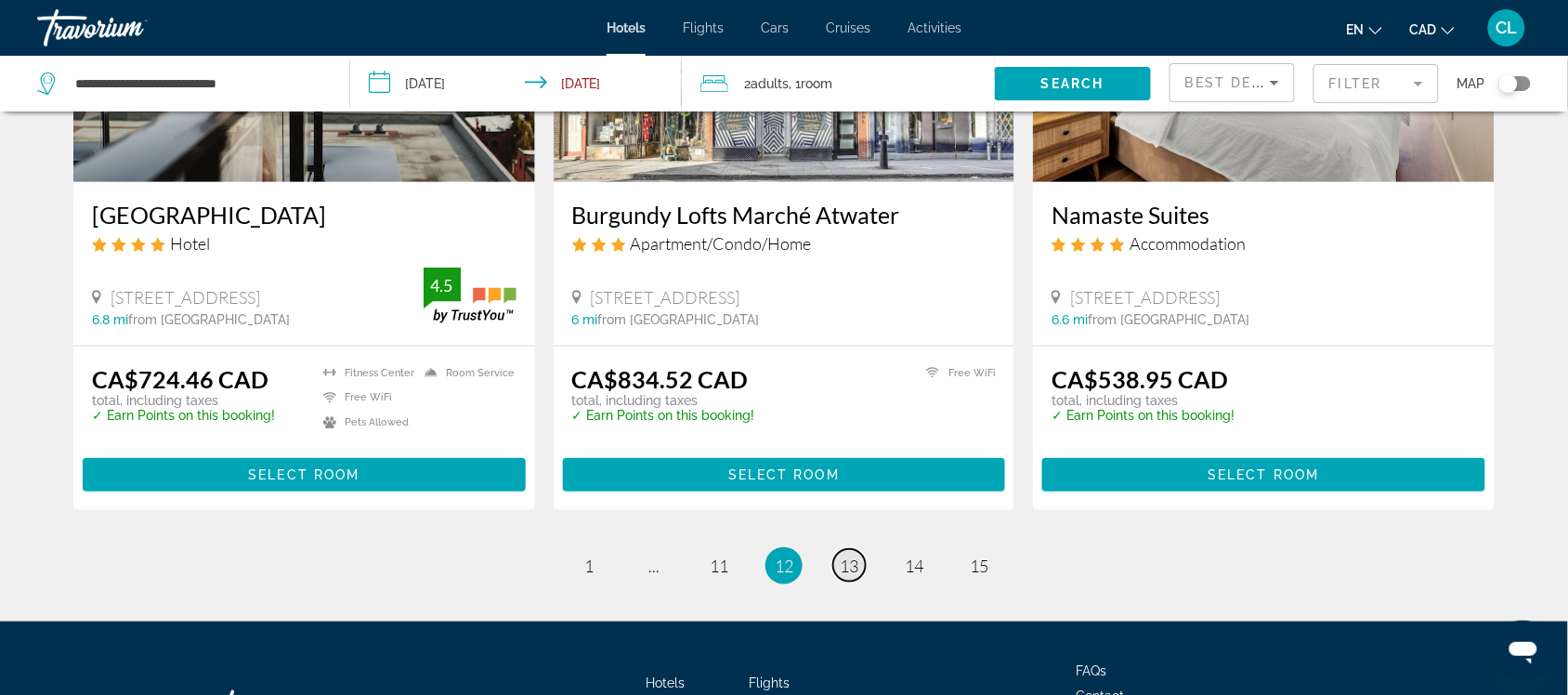
click at [847, 556] on span "13" at bounding box center [848, 565] width 18 height 20
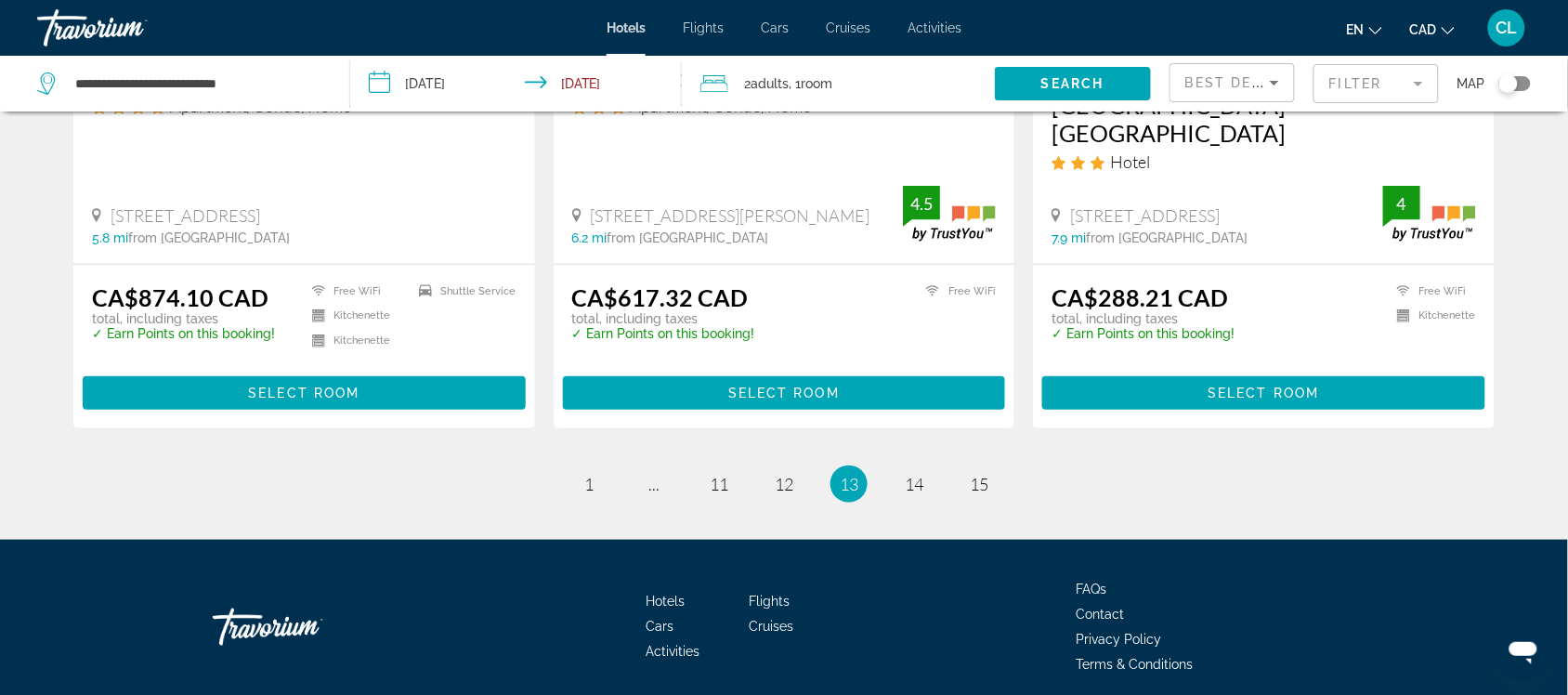
scroll to position [2440, 0]
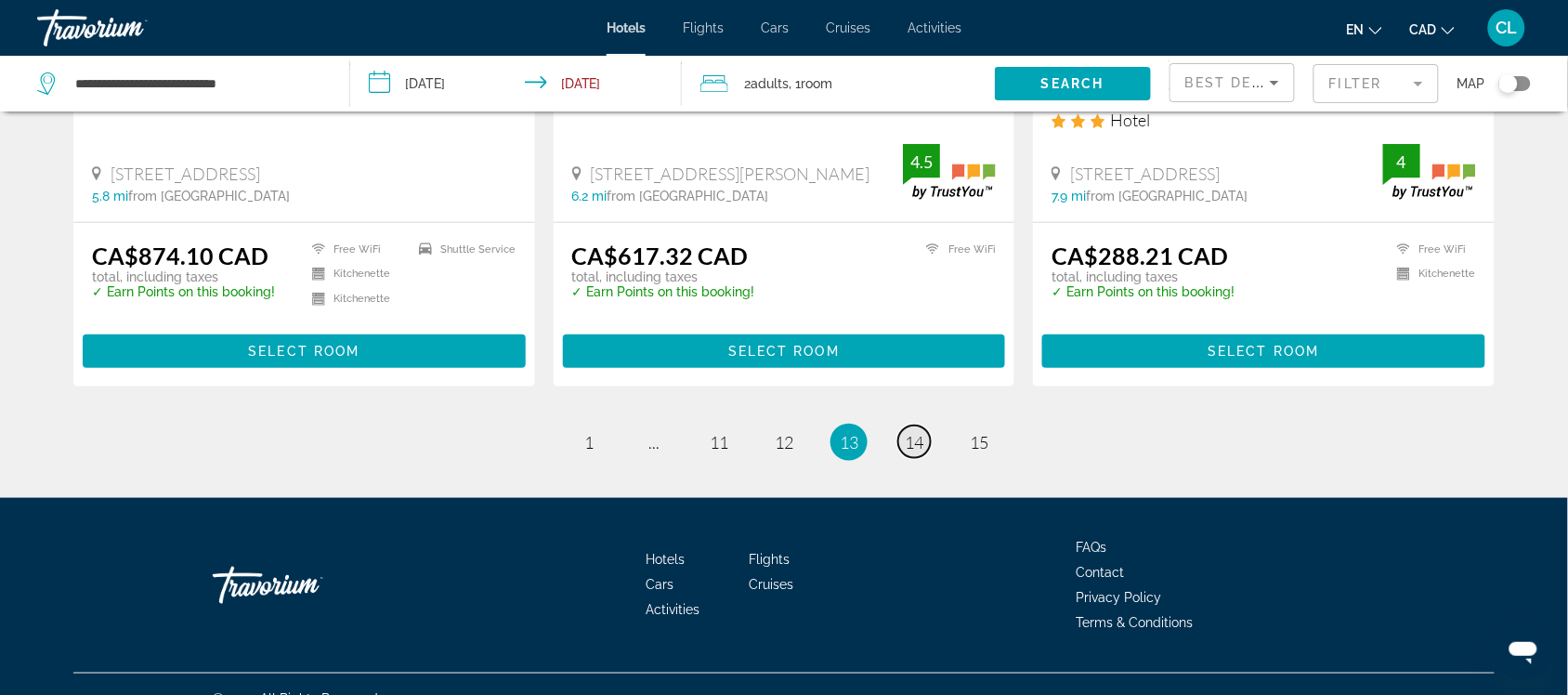
click at [913, 433] on span "14" at bounding box center [914, 442] width 18 height 20
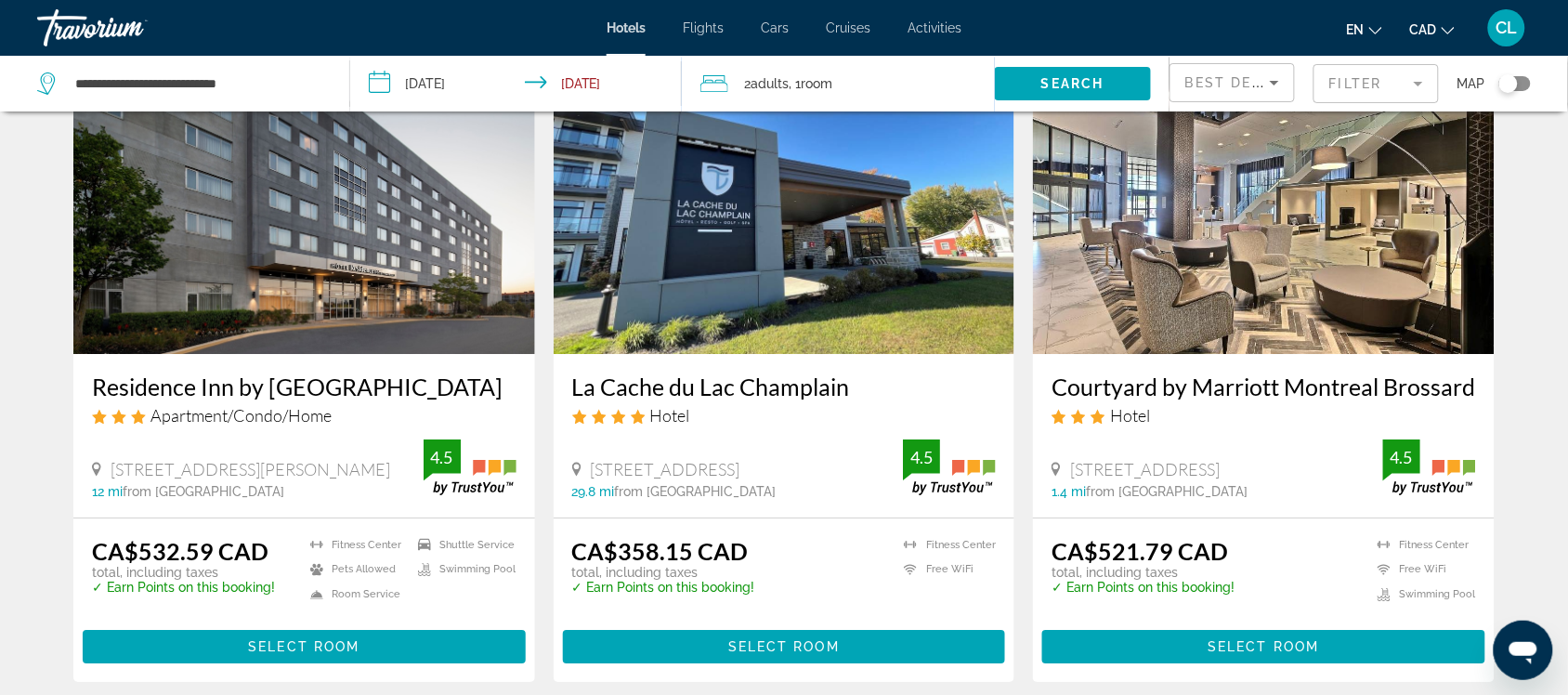
scroll to position [1510, 0]
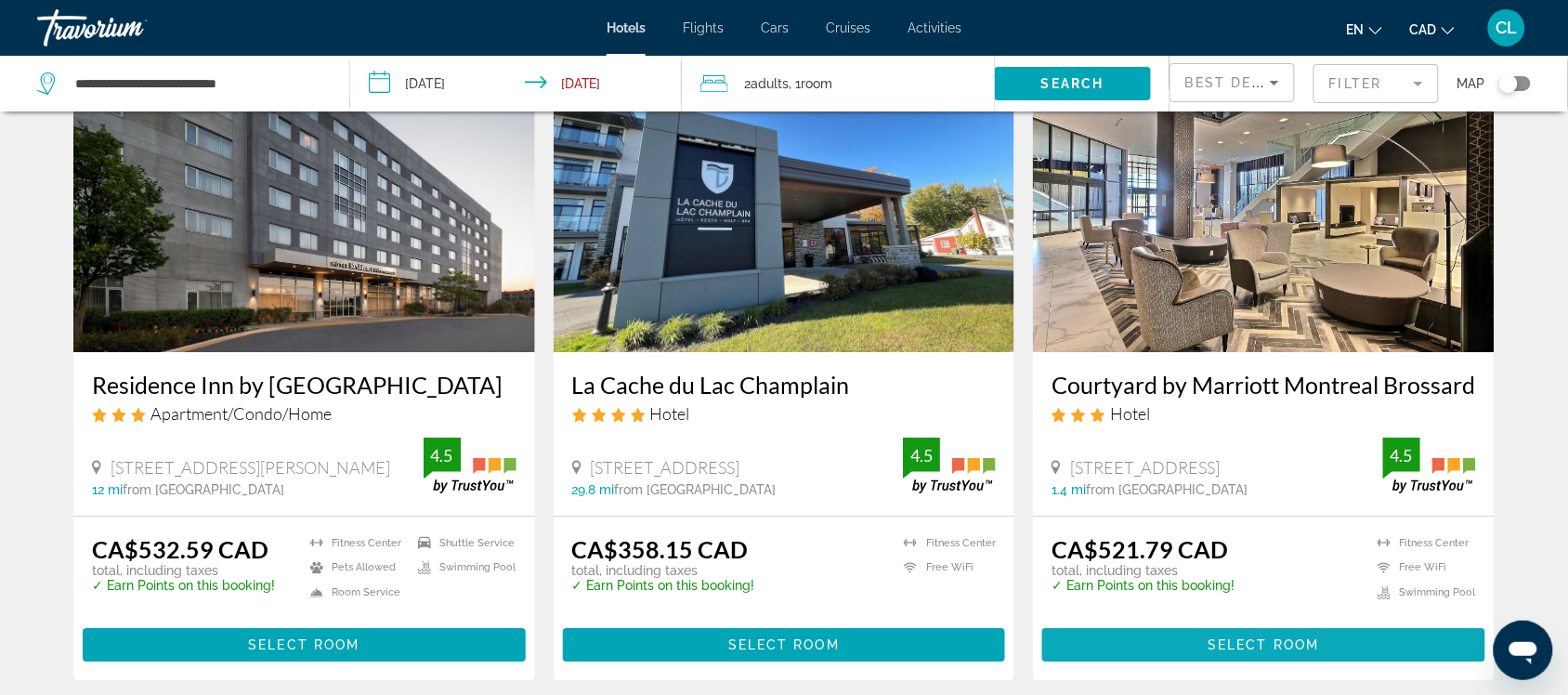
click at [1255, 623] on span "Main content" at bounding box center [1263, 645] width 443 height 44
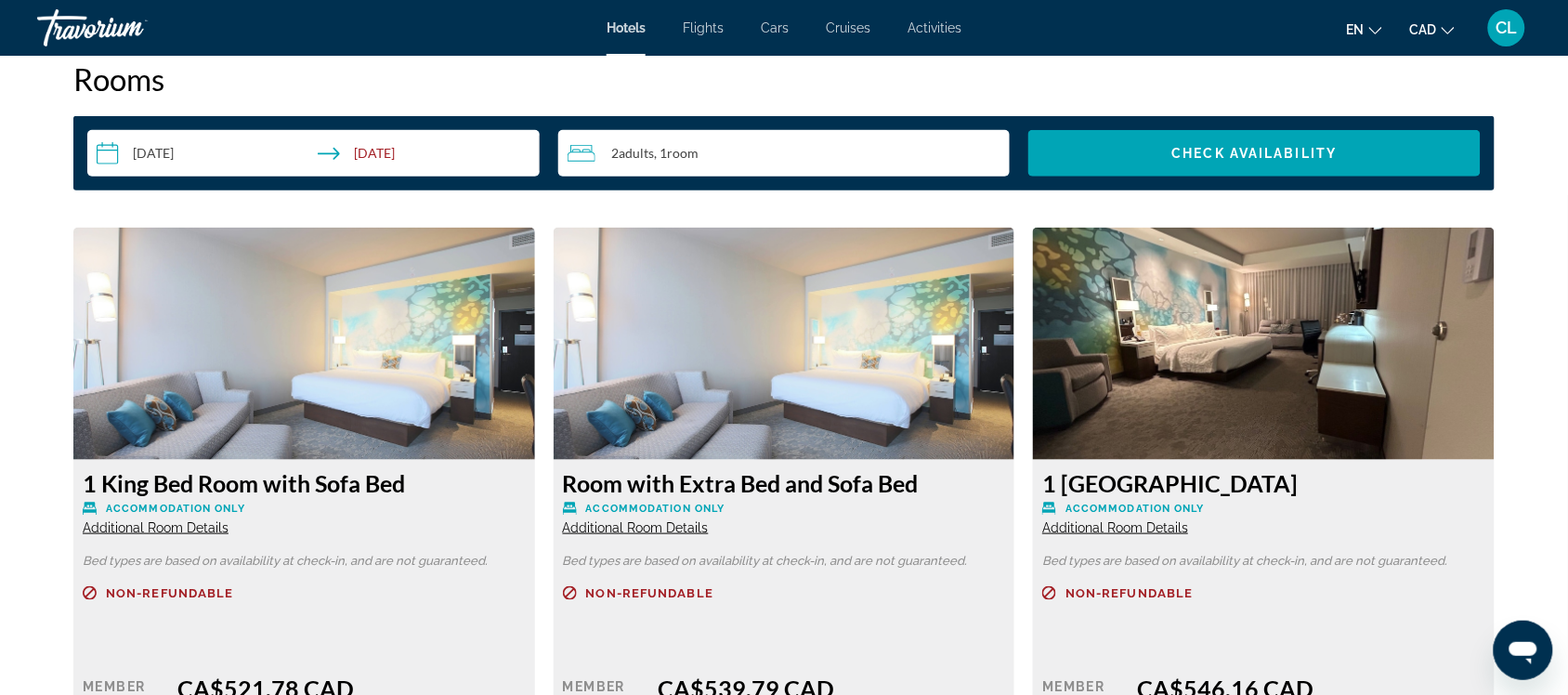
scroll to position [2556, 0]
